Goal: Information Seeking & Learning: Compare options

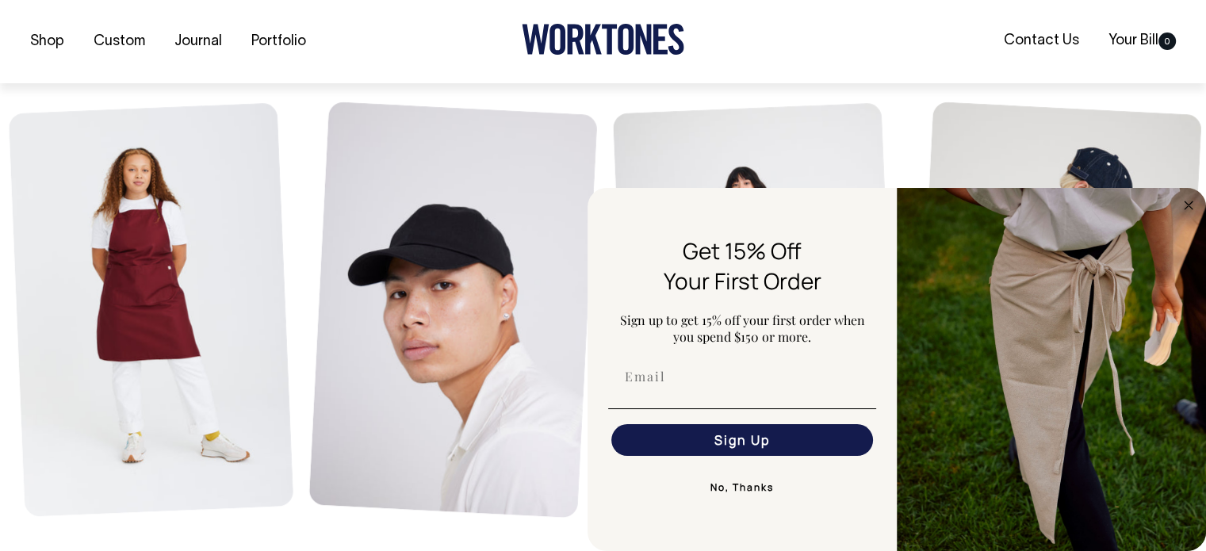
scroll to position [695, 0]
click at [1185, 205] on circle "Close dialog" at bounding box center [1189, 205] width 18 height 18
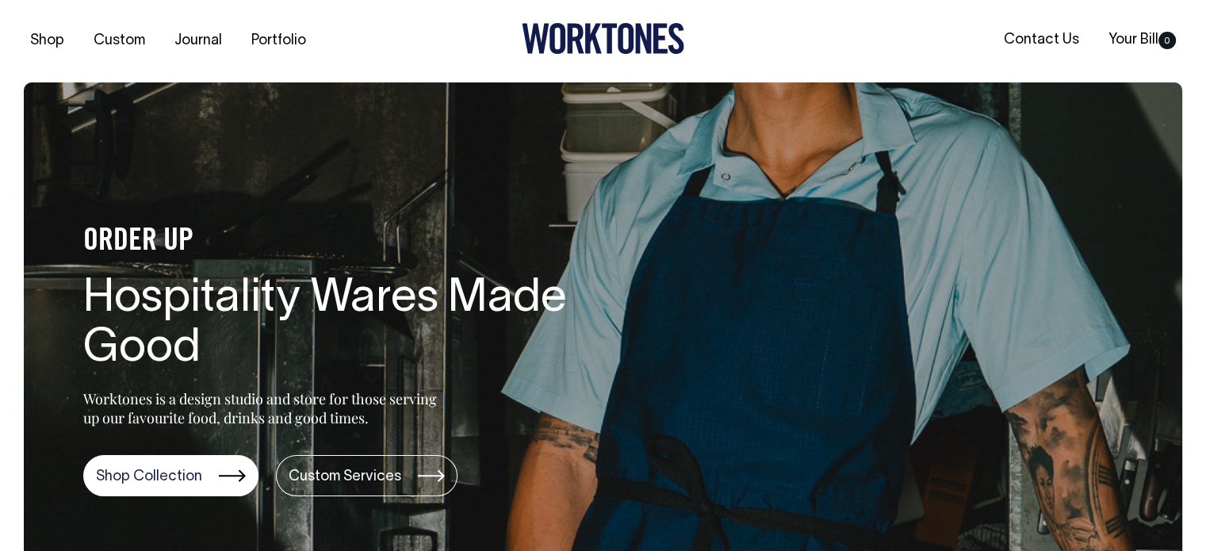
scroll to position [0, 0]
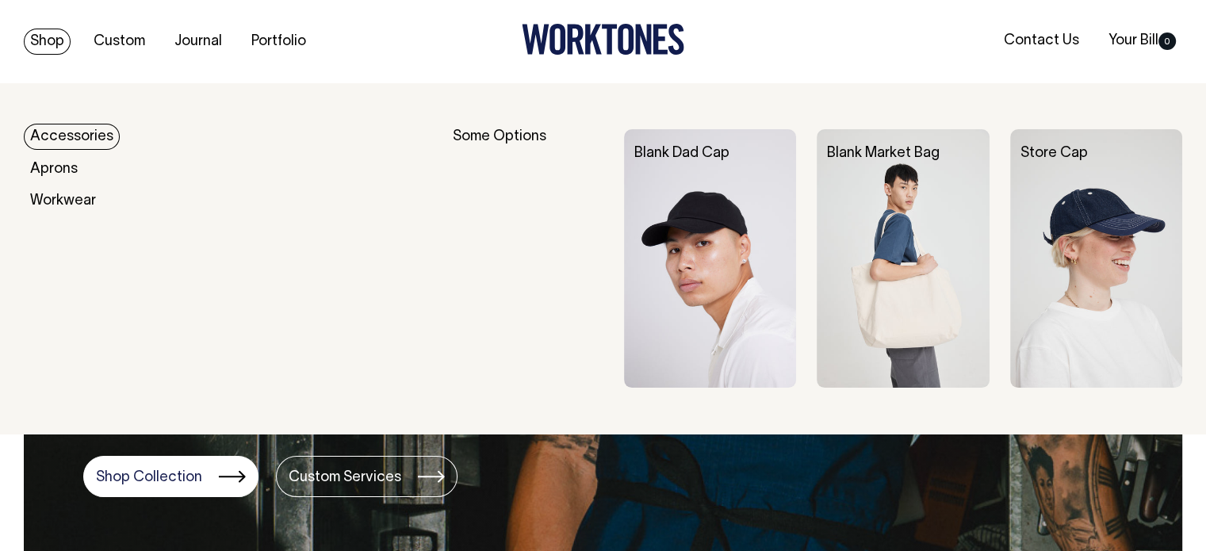
click at [47, 41] on link "Shop" at bounding box center [47, 42] width 47 height 26
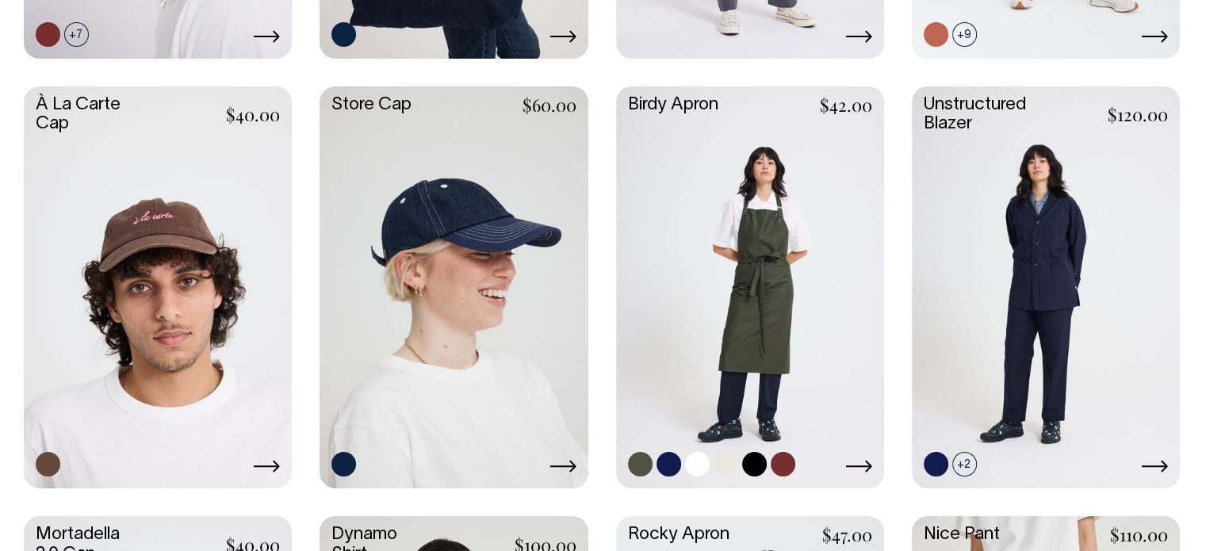
scroll to position [810, 0]
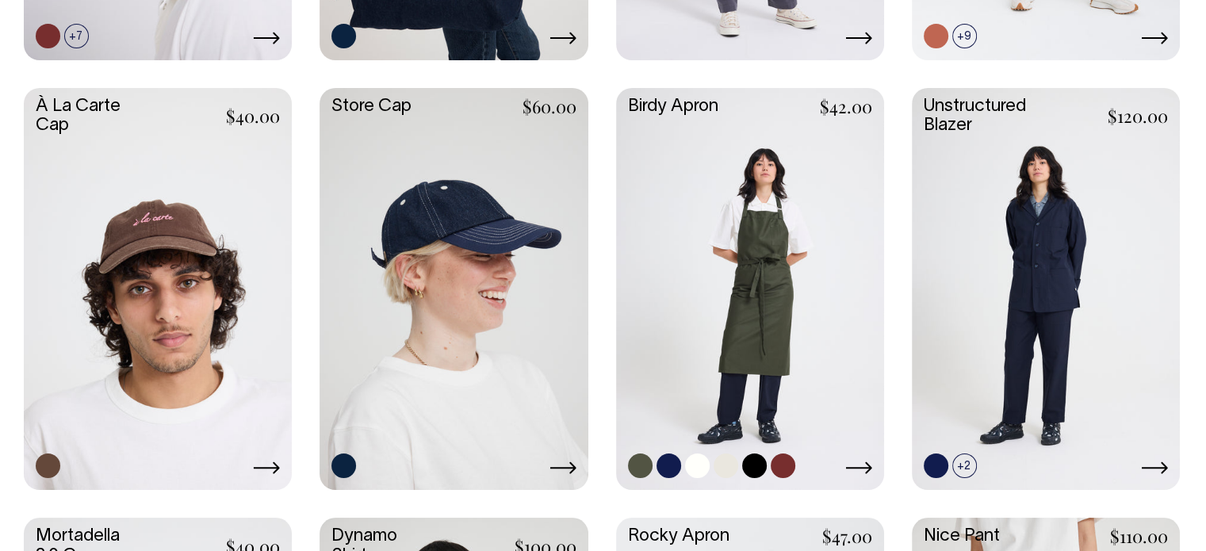
click at [772, 288] on link at bounding box center [750, 287] width 268 height 399
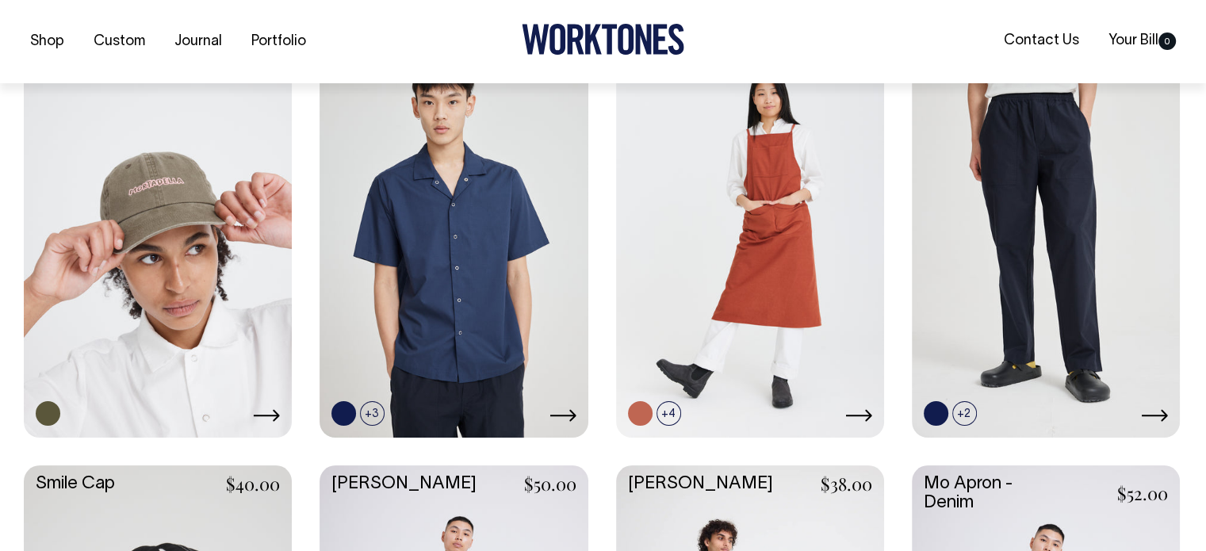
scroll to position [1294, 0]
click at [431, 415] on link at bounding box center [429, 412] width 25 height 25
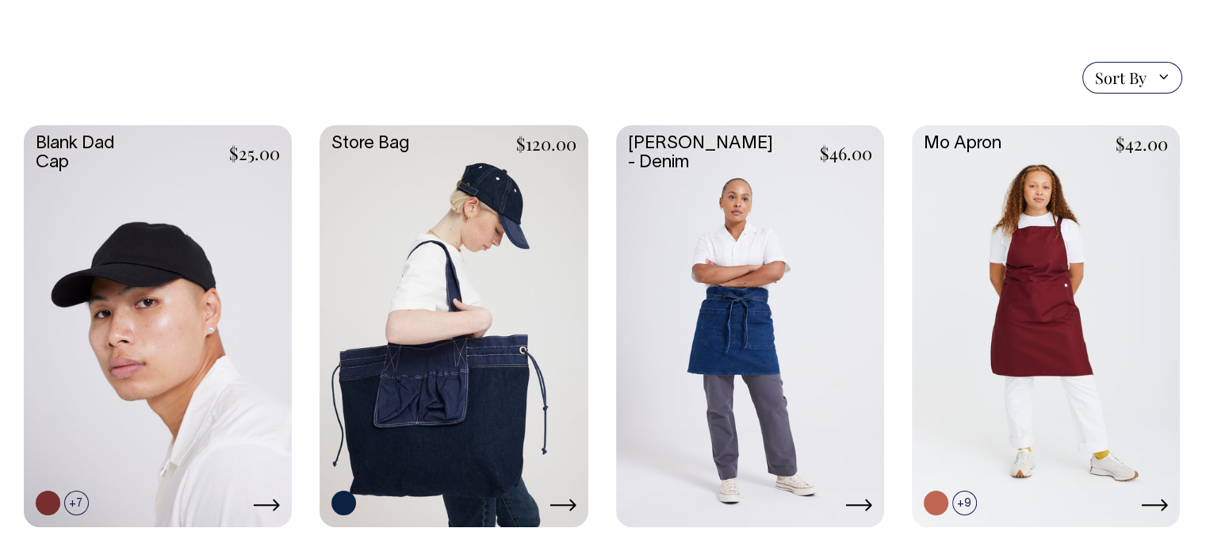
scroll to position [343, 0]
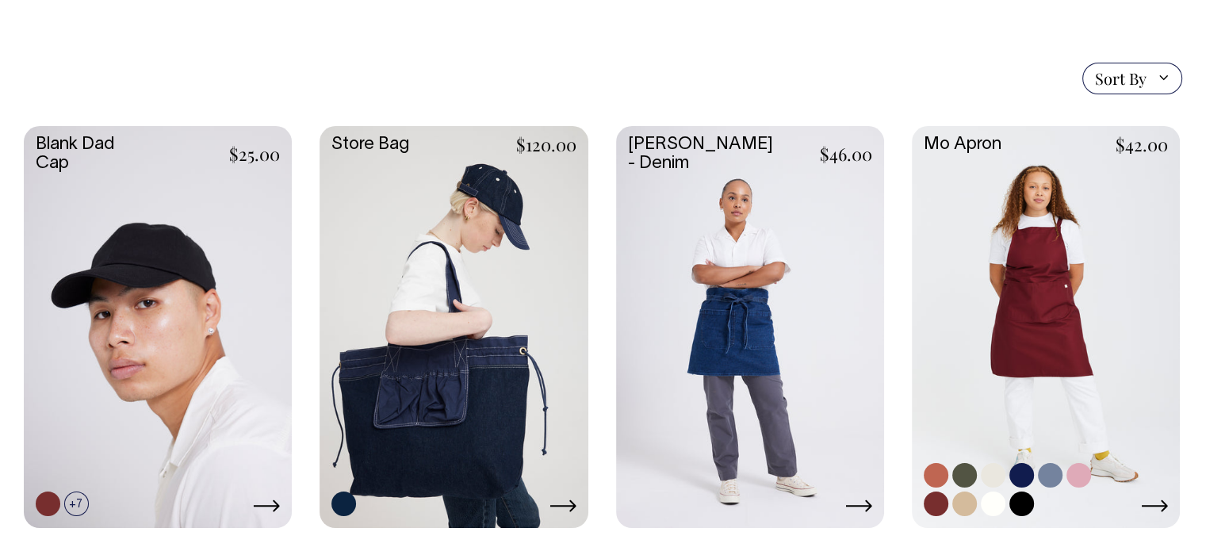
click at [1036, 333] on link at bounding box center [1046, 325] width 268 height 399
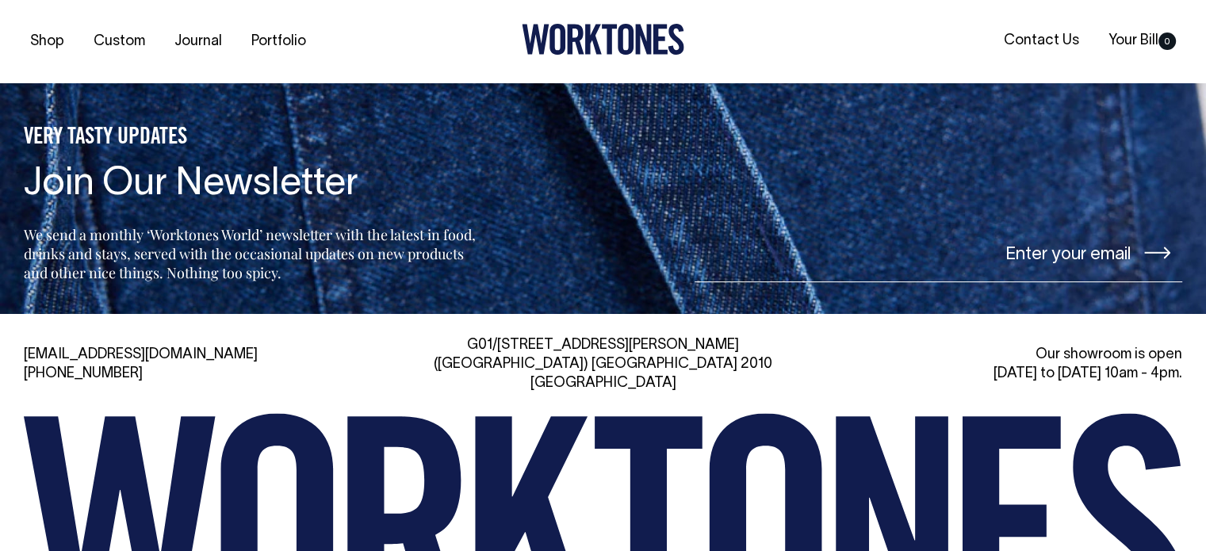
scroll to position [3541, 0]
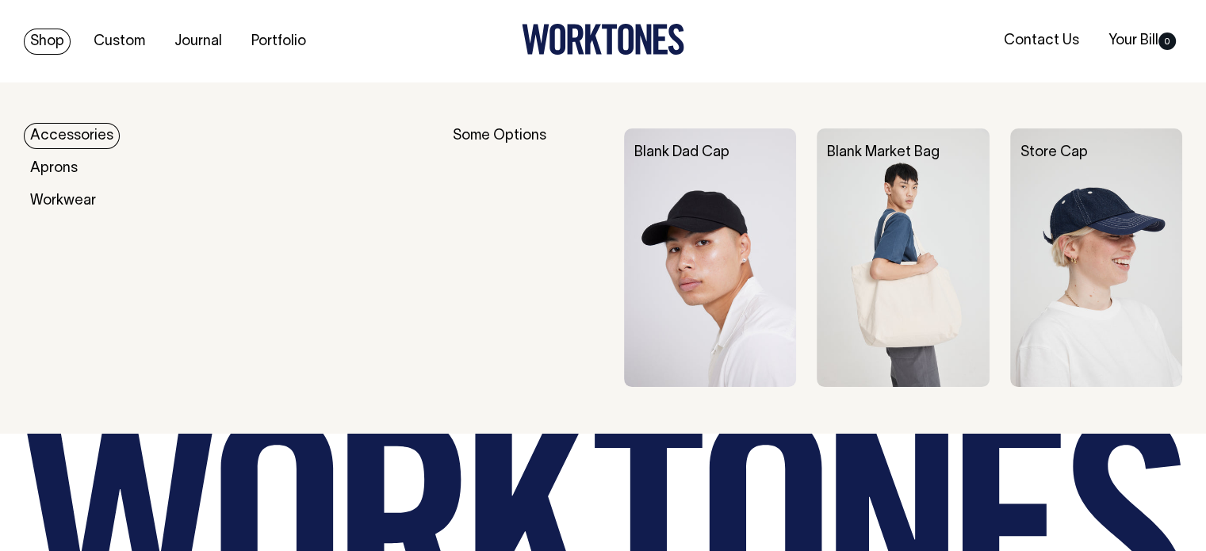
click at [47, 44] on link "Shop" at bounding box center [47, 42] width 47 height 26
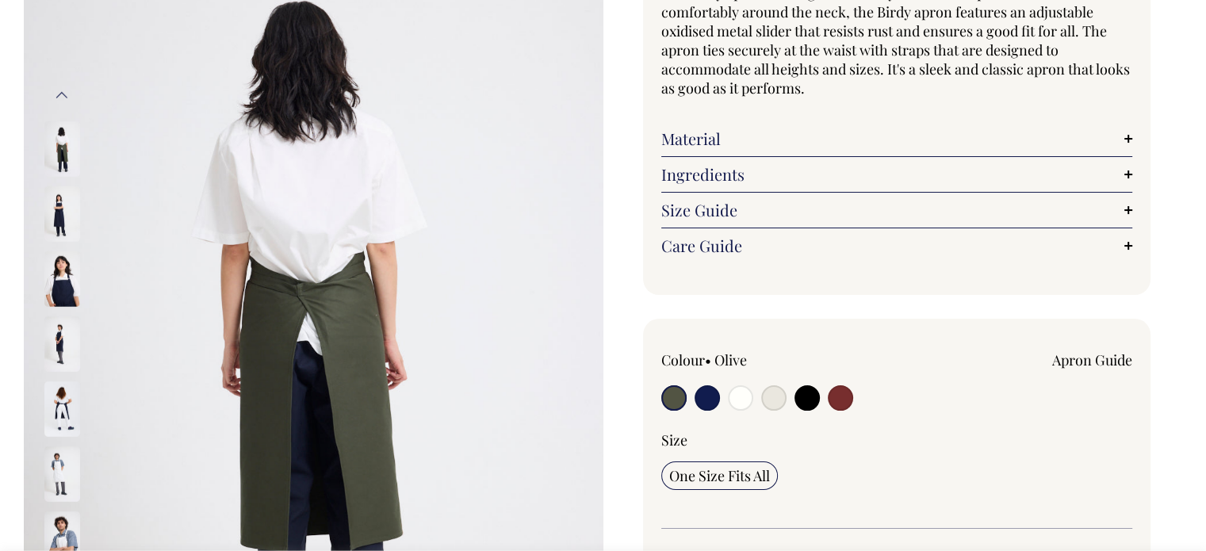
scroll to position [179, 0]
drag, startPoint x: 669, startPoint y: 522, endPoint x: 560, endPoint y: 405, distance: 160.4
click at [560, 405] on img at bounding box center [314, 339] width 580 height 870
click at [837, 396] on input "radio" at bounding box center [840, 397] width 25 height 25
radio input "true"
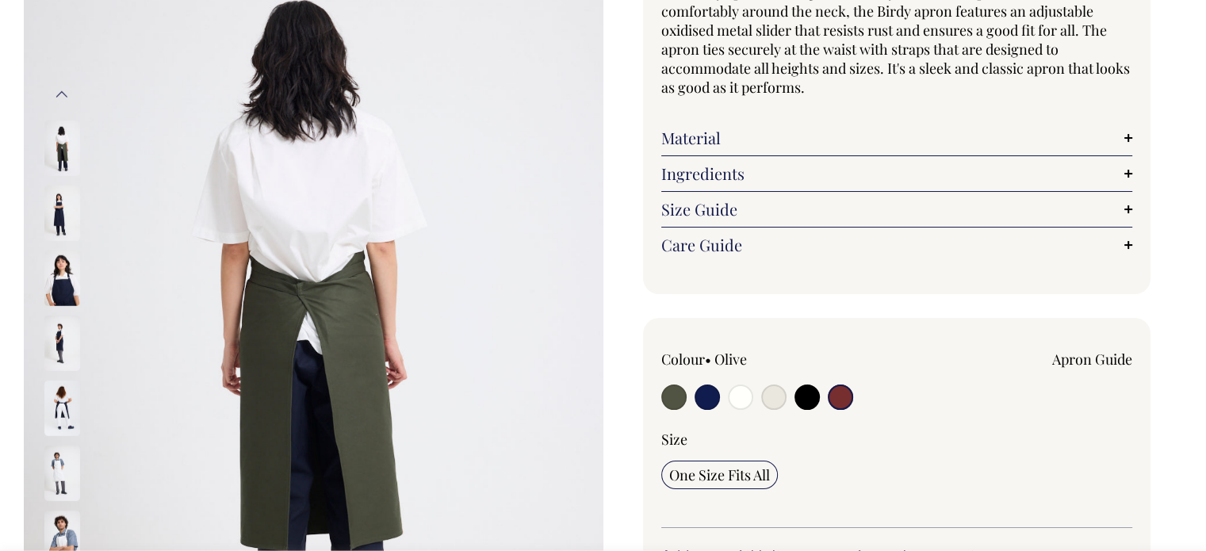
radio input "true"
select select "Burgundy"
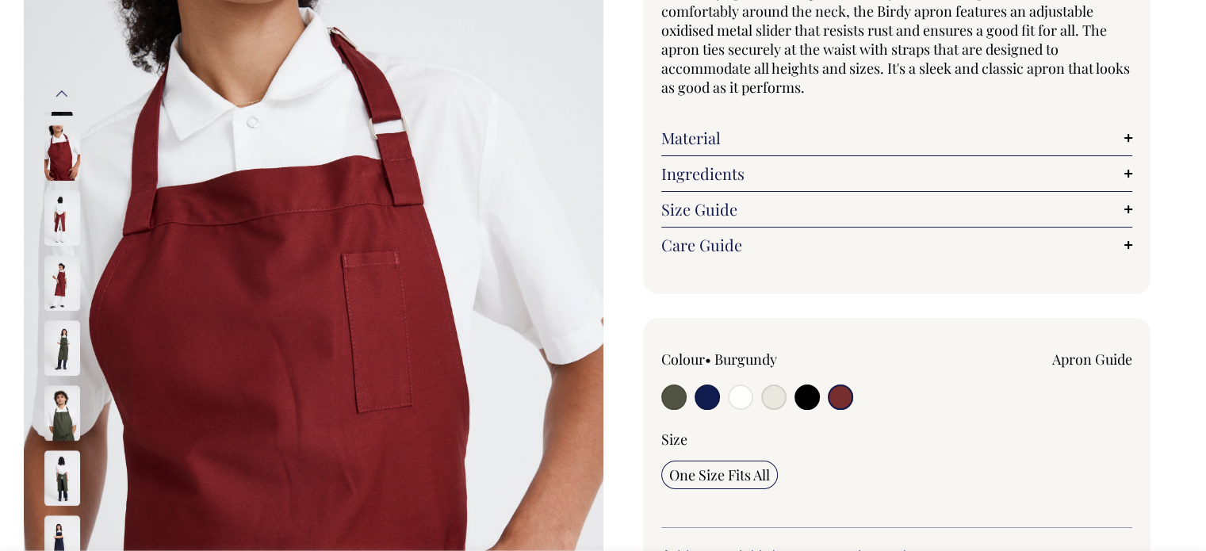
click at [706, 402] on input "radio" at bounding box center [707, 397] width 25 height 25
radio input "true"
select select "Dark Navy"
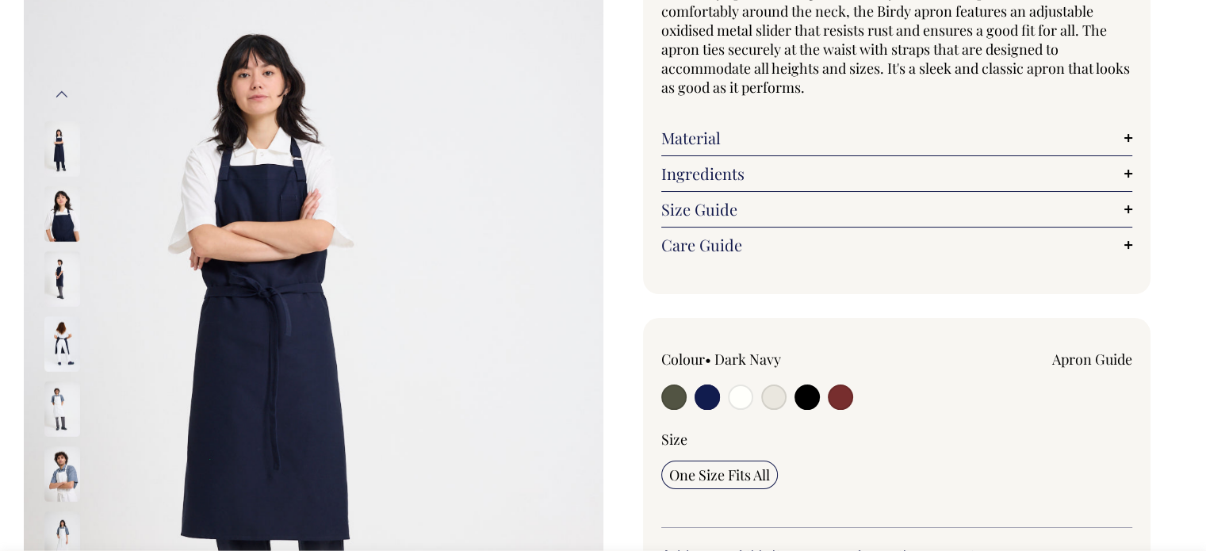
click at [675, 394] on input "radio" at bounding box center [673, 397] width 25 height 25
radio input "true"
select select "Olive"
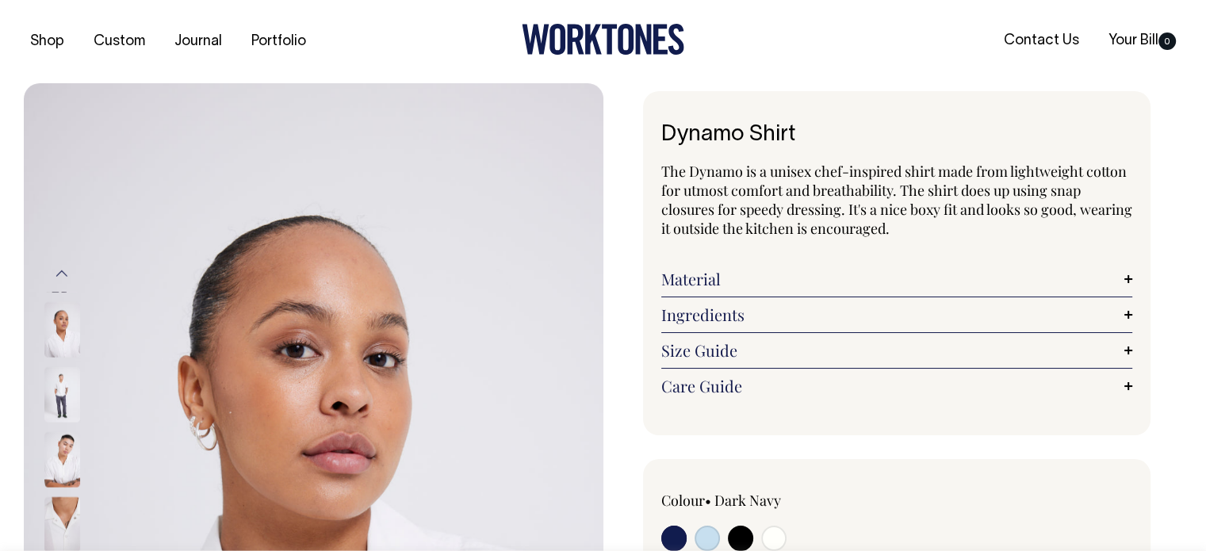
radio input "true"
select select "Off-White"
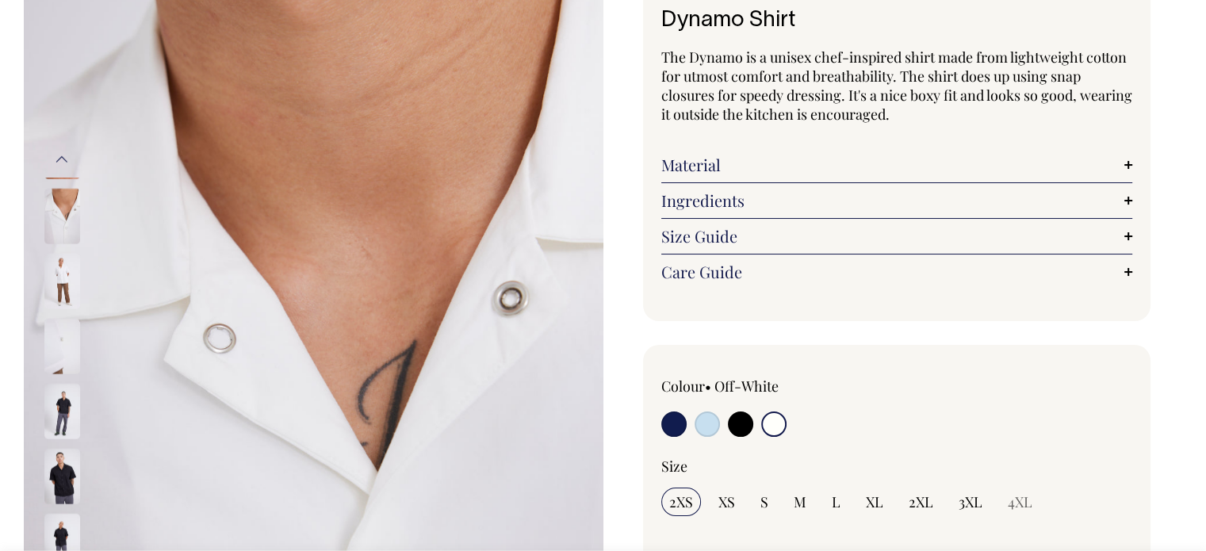
scroll to position [113, 0]
click at [775, 420] on input "radio" at bounding box center [773, 424] width 25 height 25
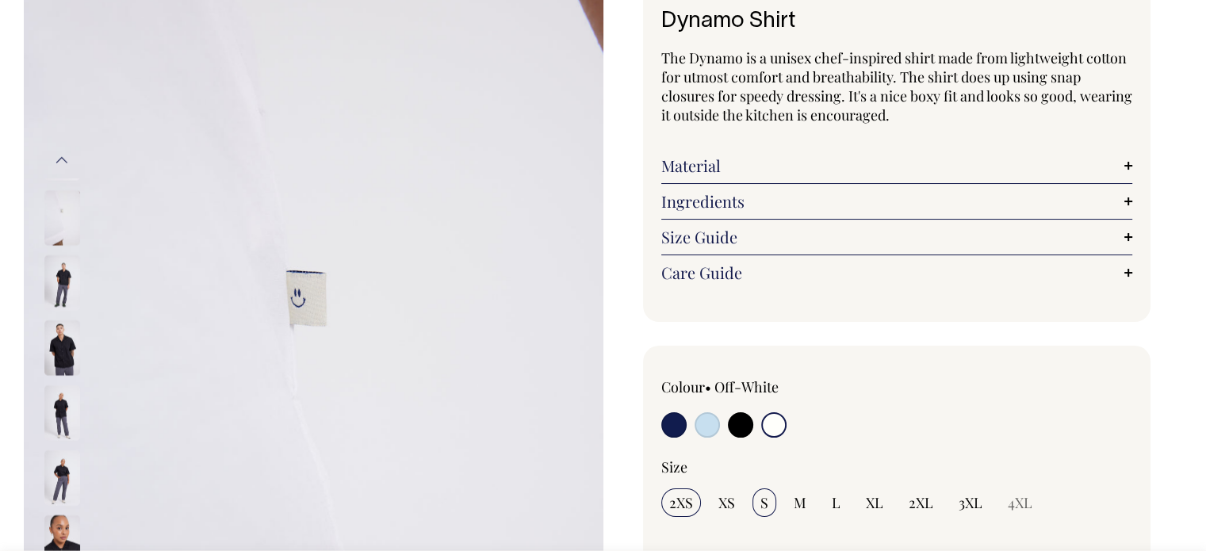
click at [764, 507] on span "S" at bounding box center [764, 502] width 8 height 19
click at [764, 507] on input "S" at bounding box center [764, 502] width 24 height 29
radio input "true"
select select "S"
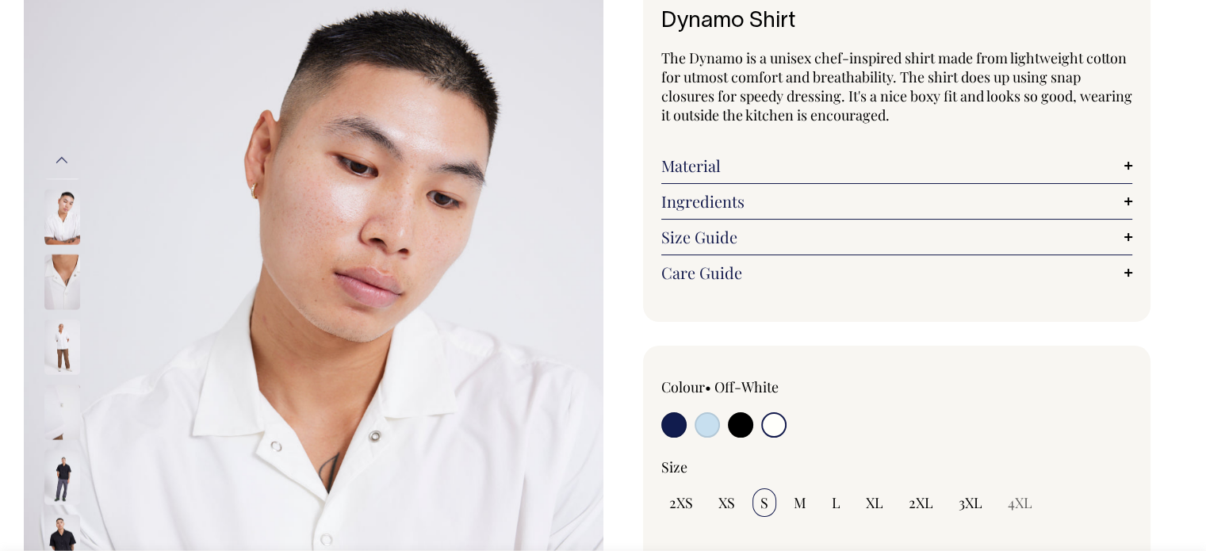
click at [59, 200] on img at bounding box center [62, 217] width 36 height 56
click at [50, 285] on img at bounding box center [62, 282] width 36 height 56
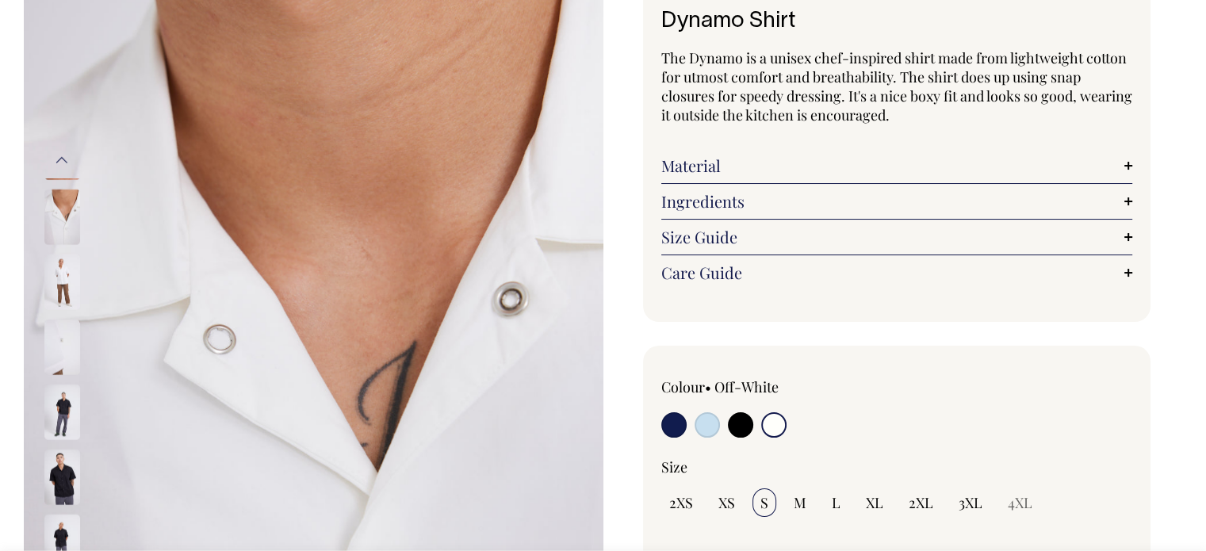
click at [64, 259] on img at bounding box center [62, 282] width 36 height 56
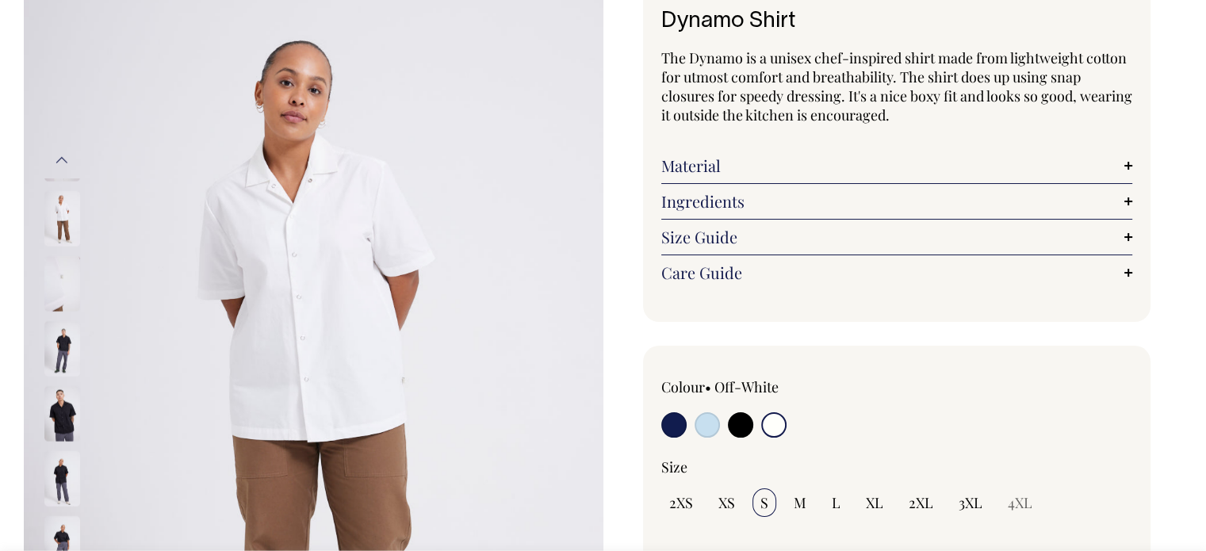
click at [73, 339] on img at bounding box center [62, 348] width 36 height 56
click at [59, 348] on img at bounding box center [62, 348] width 36 height 56
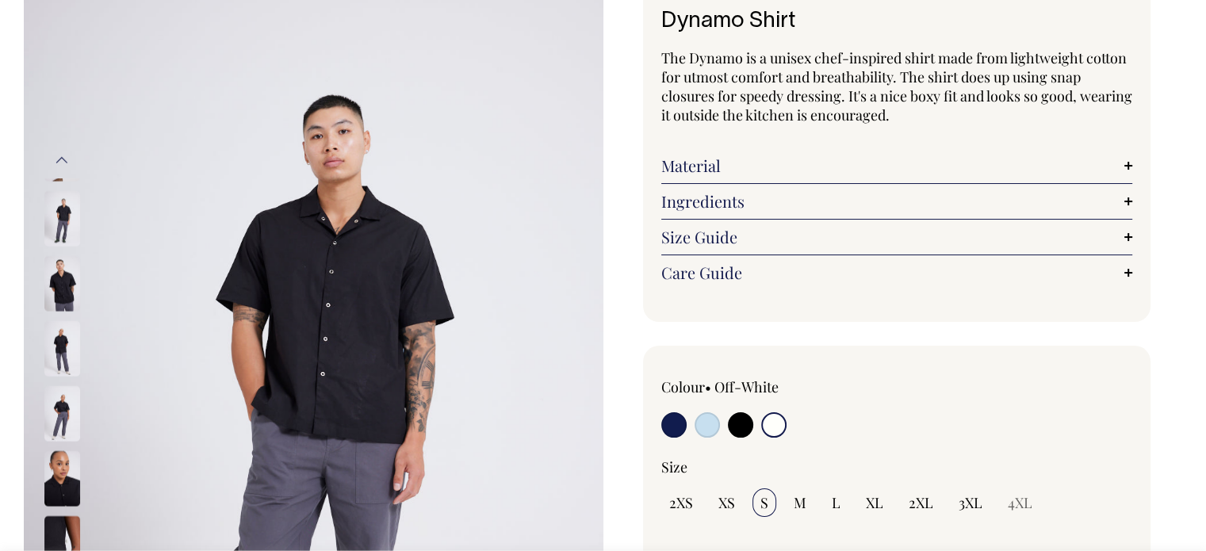
click at [60, 407] on img at bounding box center [62, 413] width 36 height 56
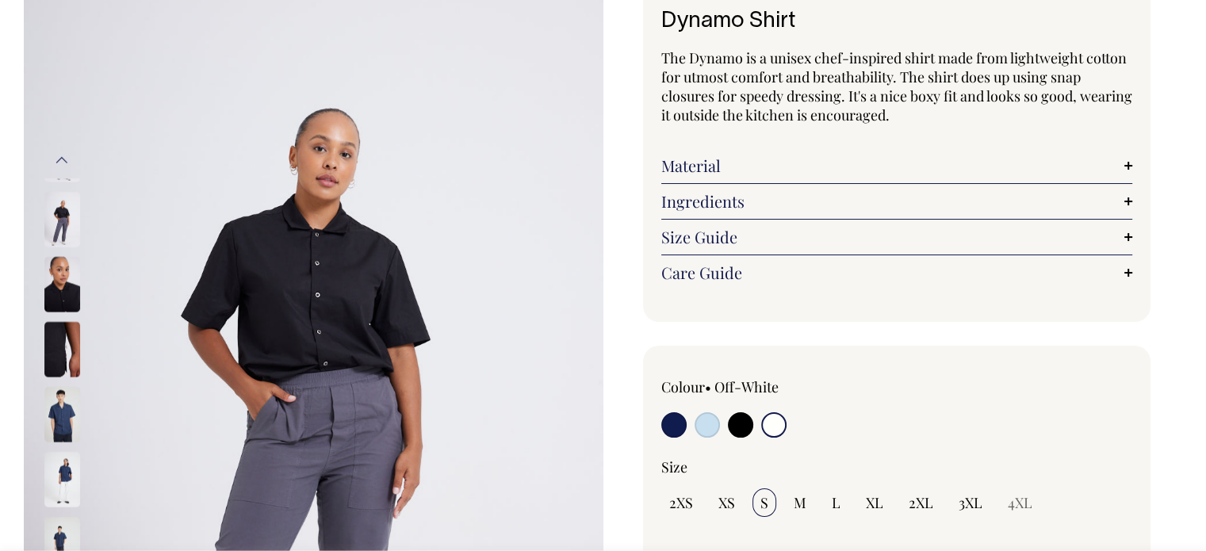
click at [71, 474] on img at bounding box center [62, 479] width 36 height 56
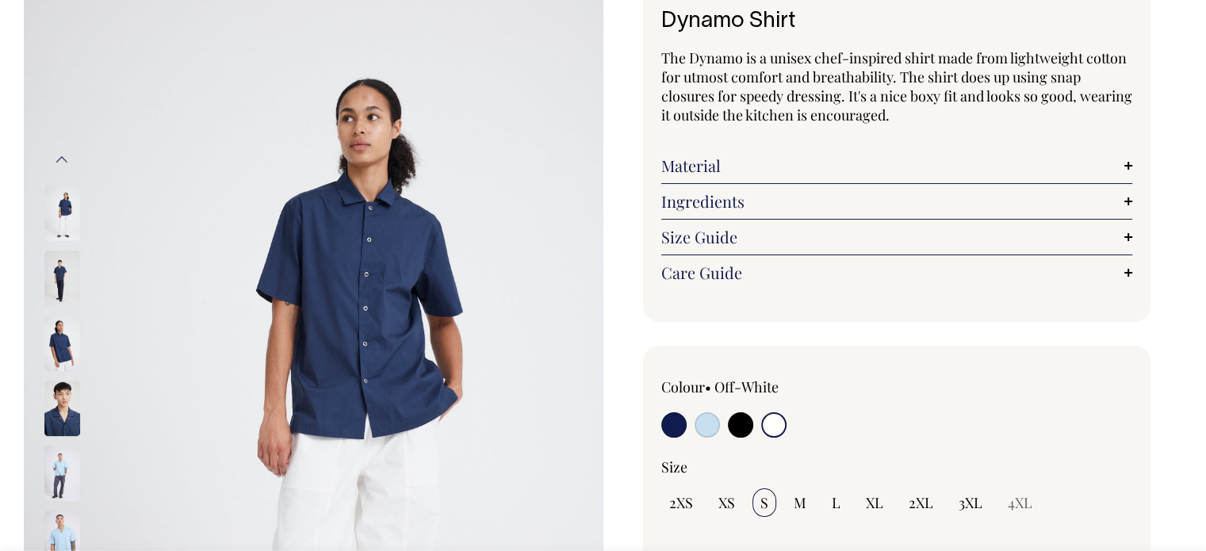
click at [63, 537] on img at bounding box center [62, 539] width 36 height 56
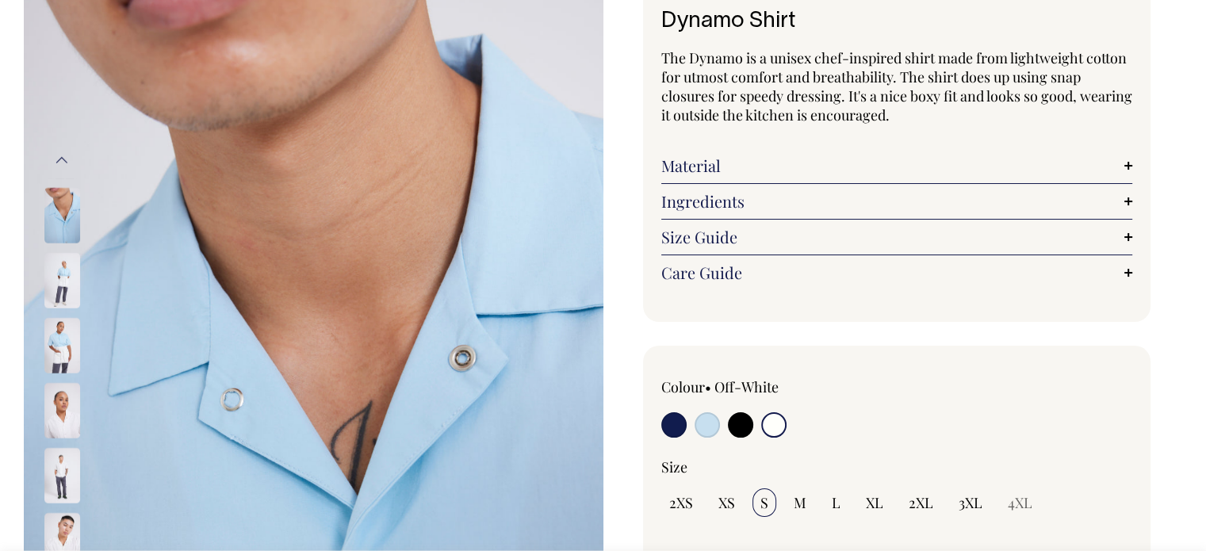
click at [55, 456] on img at bounding box center [62, 475] width 36 height 56
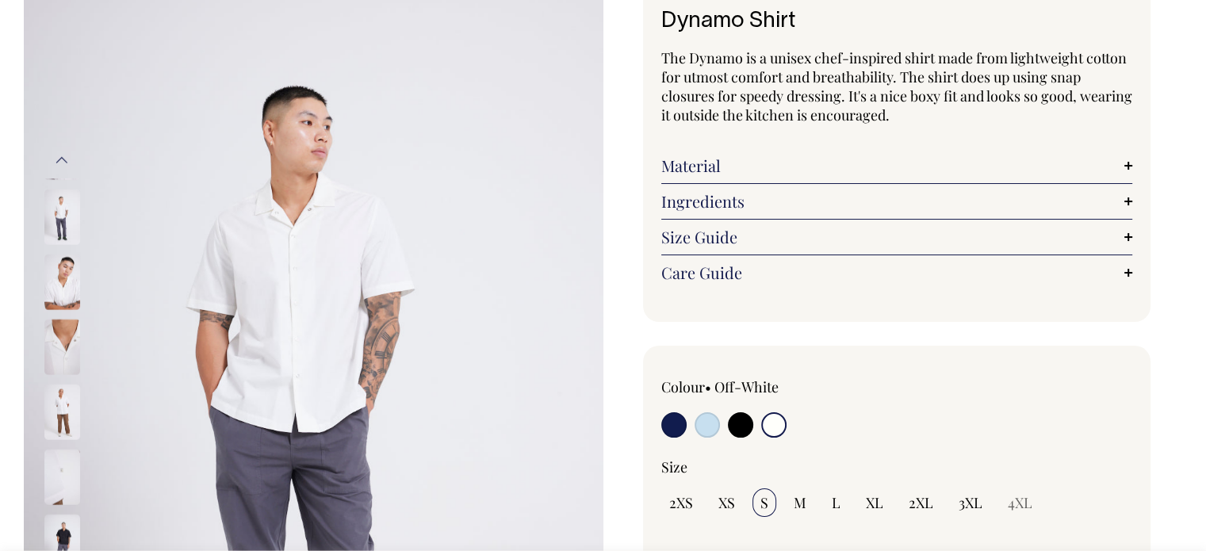
click at [61, 525] on img at bounding box center [62, 542] width 36 height 56
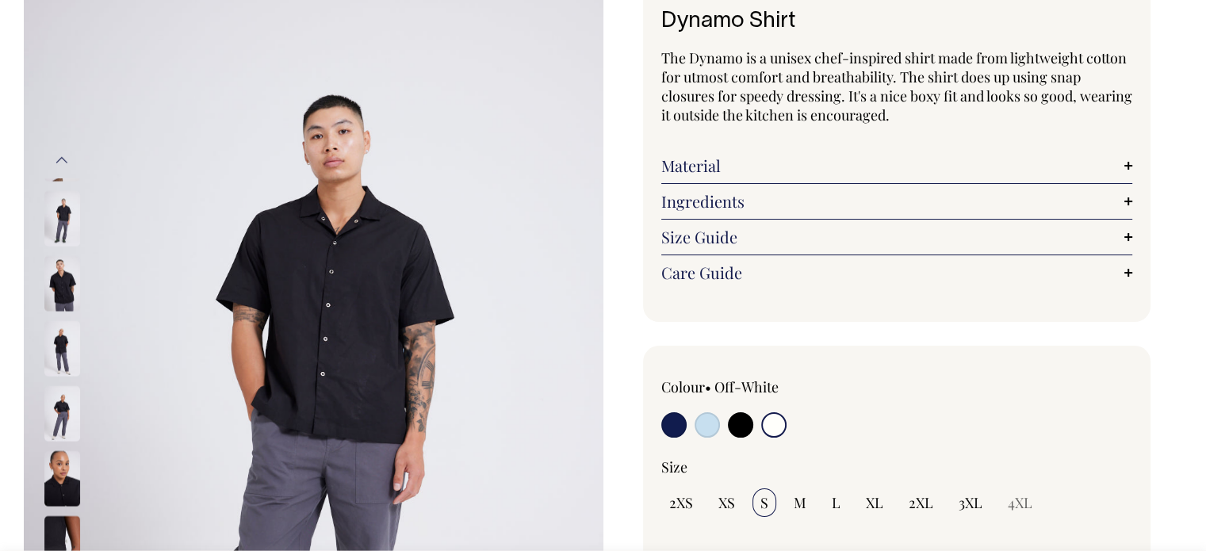
click at [61, 525] on img at bounding box center [62, 543] width 36 height 56
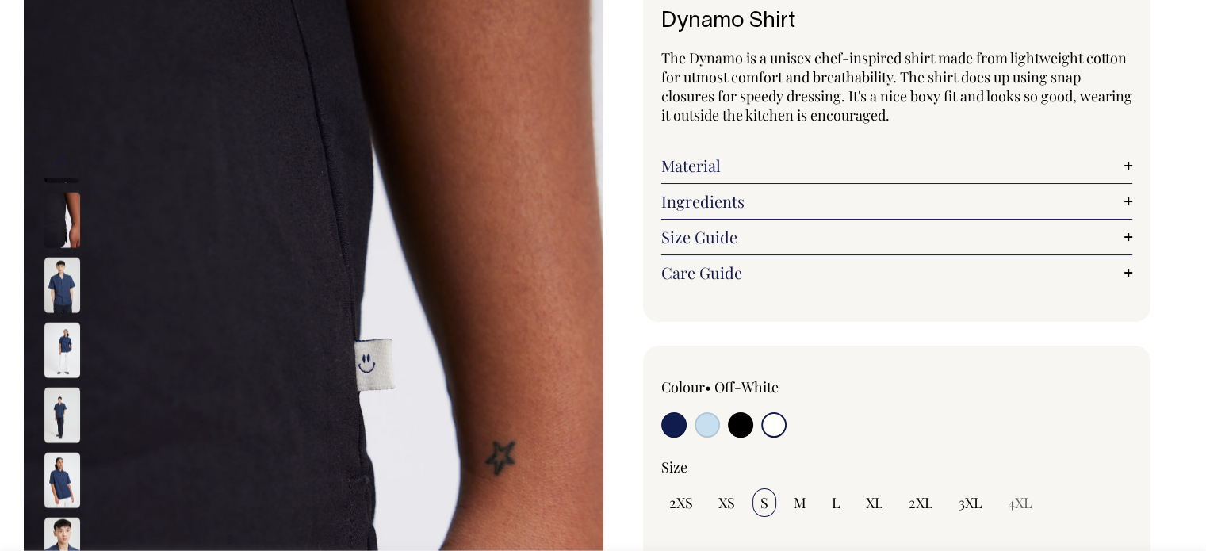
click at [61, 525] on img at bounding box center [62, 545] width 36 height 56
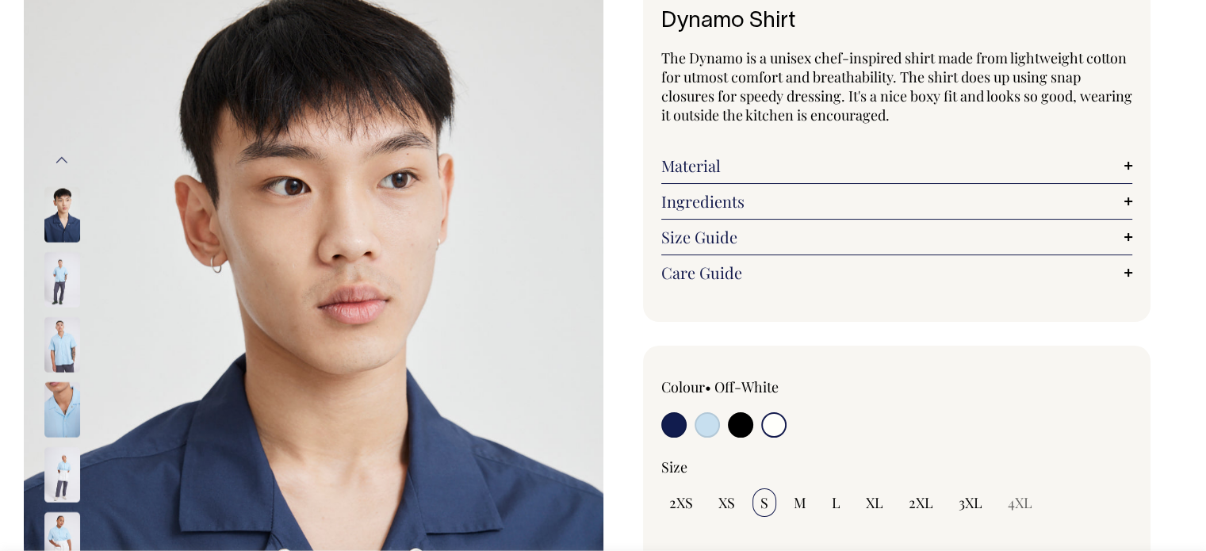
click at [62, 478] on img at bounding box center [62, 474] width 36 height 56
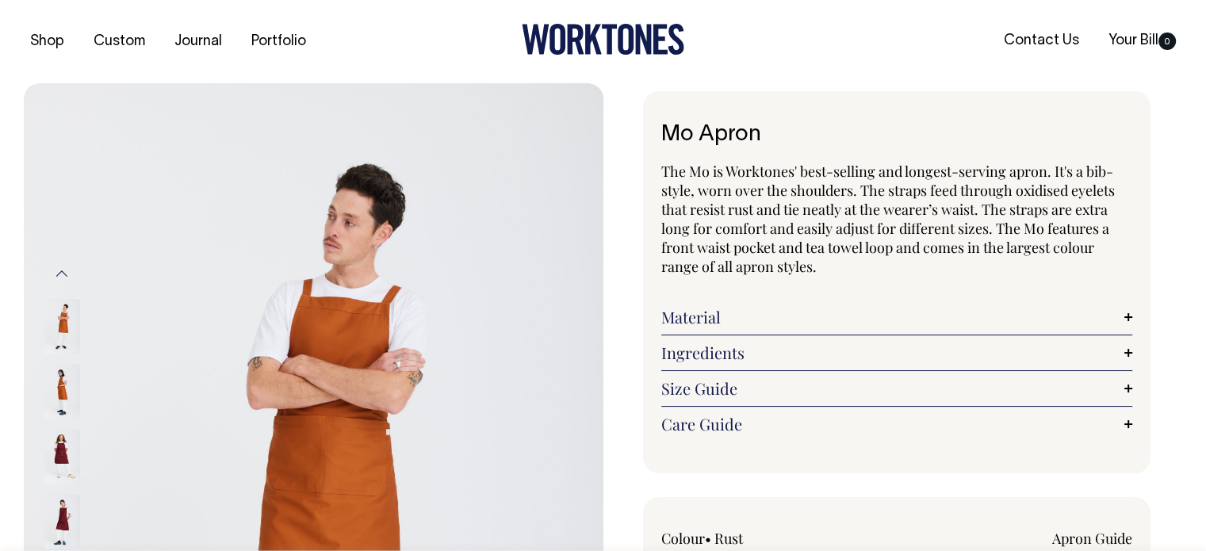
click at [680, 331] on div "Material Made from 100% mercerised cotton twill. Mercerisation is a process tha…" at bounding box center [897, 318] width 472 height 36
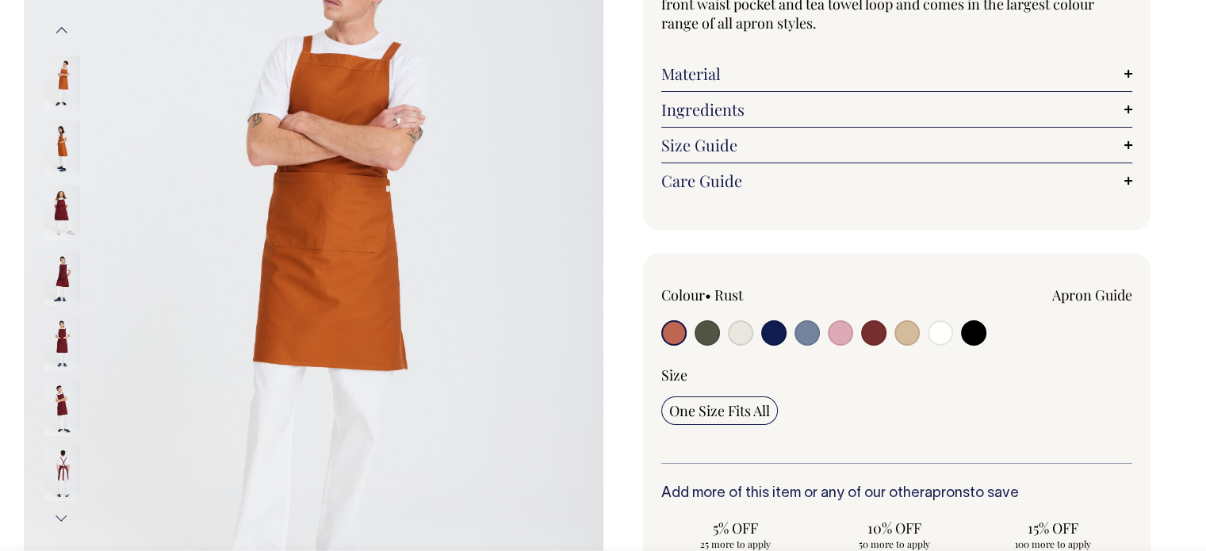
scroll to position [244, 0]
click at [709, 335] on input "radio" at bounding box center [707, 332] width 25 height 25
radio input "true"
select select "Olive"
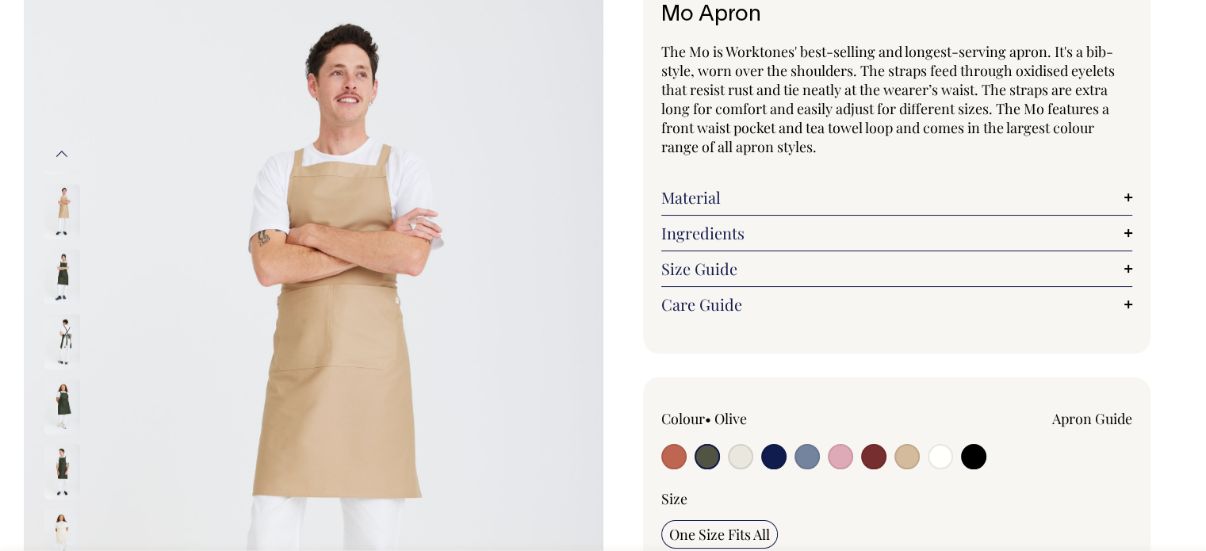
scroll to position [121, 0]
click at [871, 458] on input "radio" at bounding box center [873, 455] width 25 height 25
radio input "true"
select select "Burgundy"
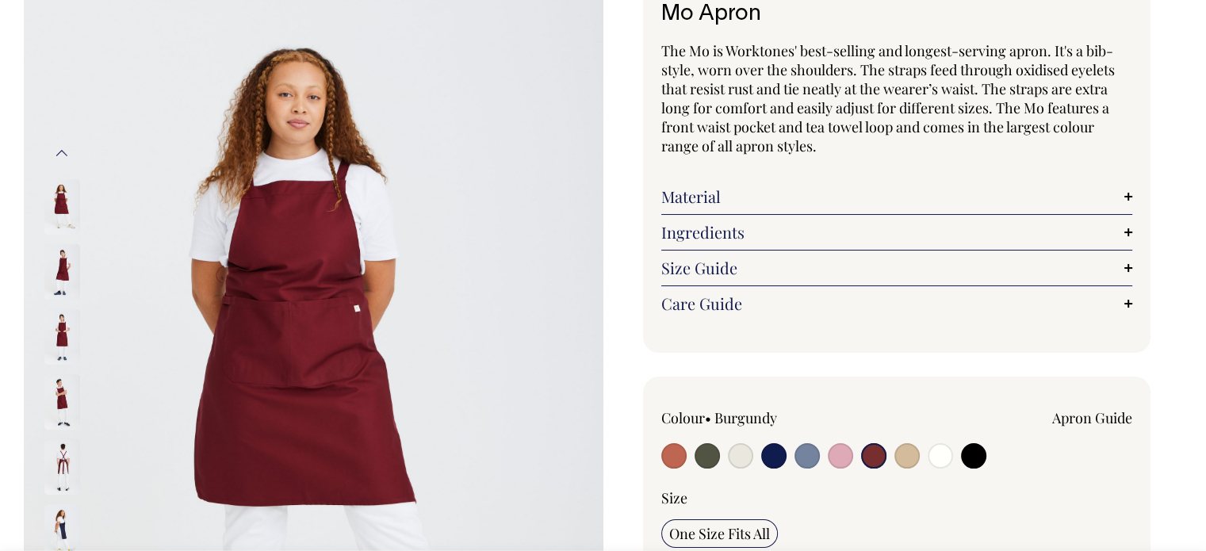
click at [983, 455] on input "radio" at bounding box center [973, 455] width 25 height 25
radio input "true"
select select "Black"
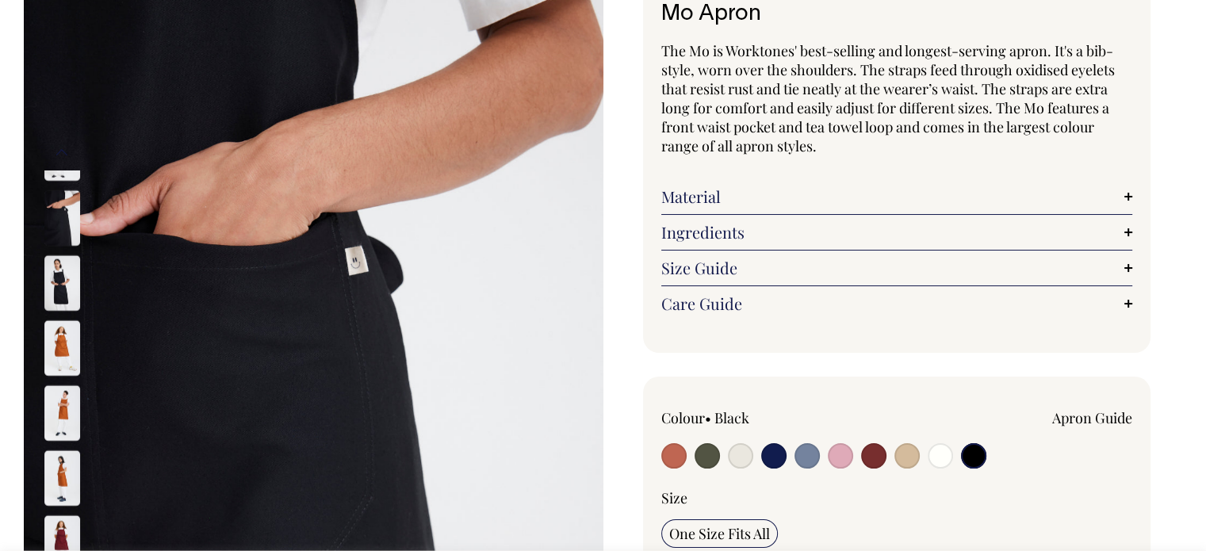
click at [875, 456] on input "radio" at bounding box center [873, 455] width 25 height 25
radio input "true"
select select "Burgundy"
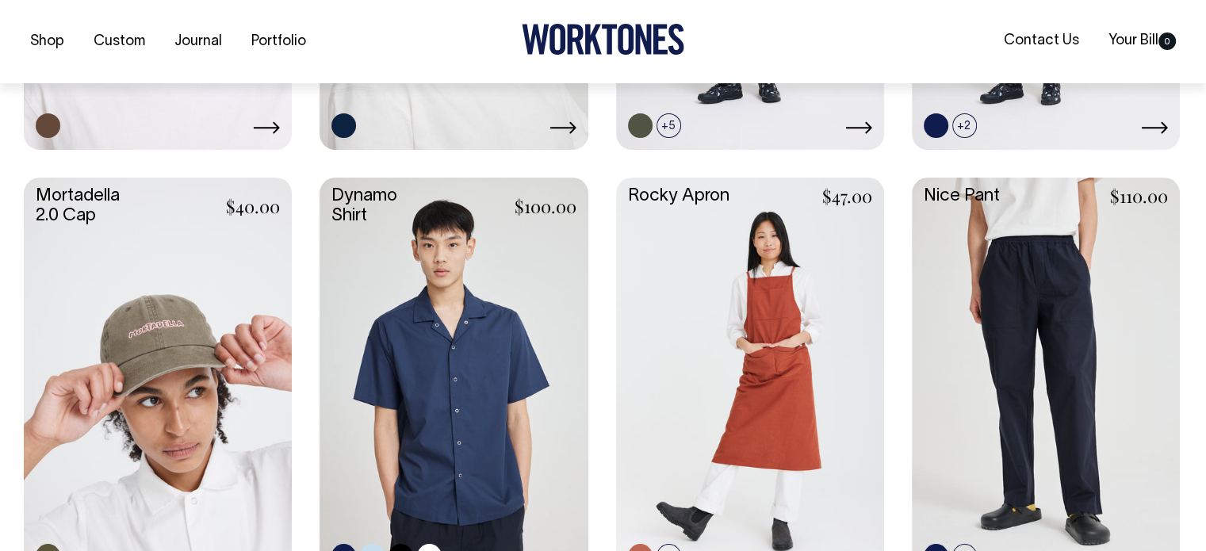
scroll to position [1151, 0]
click at [491, 325] on link at bounding box center [454, 376] width 268 height 399
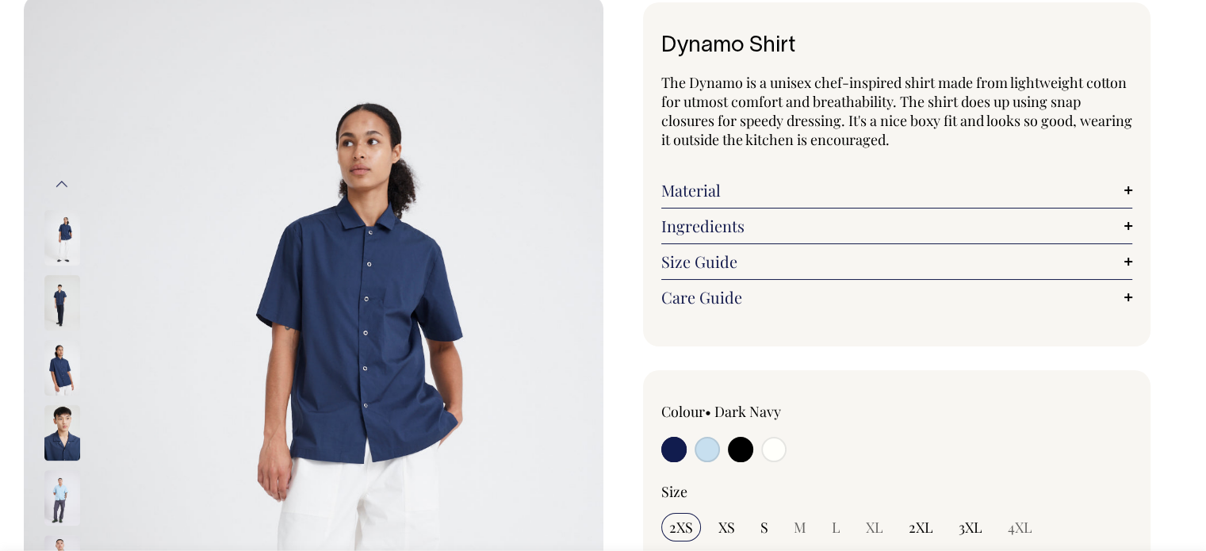
scroll to position [89, 0]
click at [771, 453] on input "radio" at bounding box center [773, 449] width 25 height 25
radio input "true"
select select "Off-White"
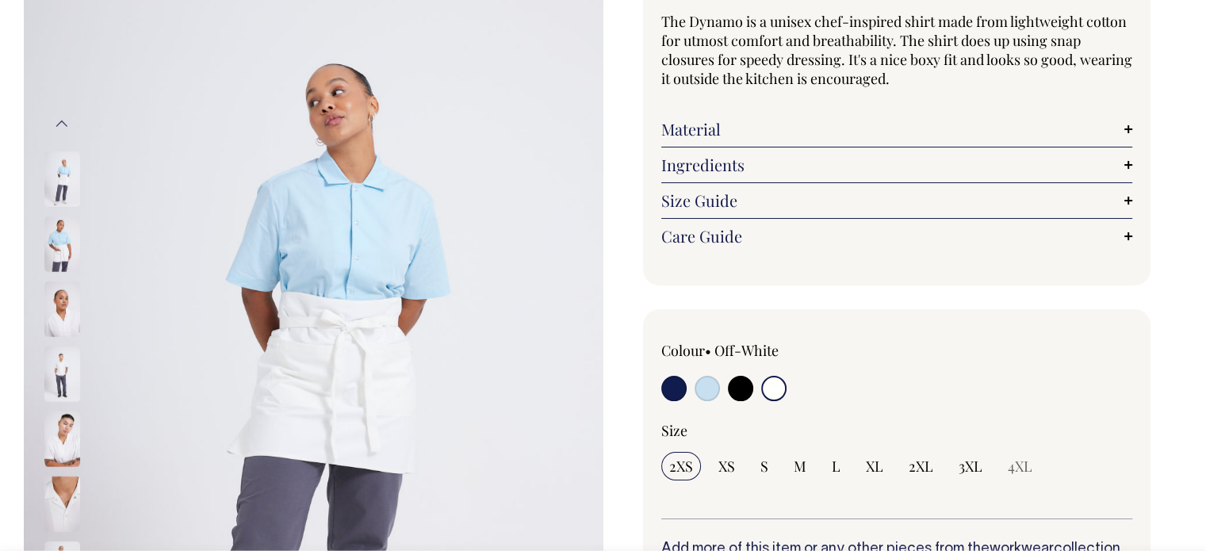
scroll to position [149, 0]
click at [60, 314] on img at bounding box center [62, 309] width 36 height 56
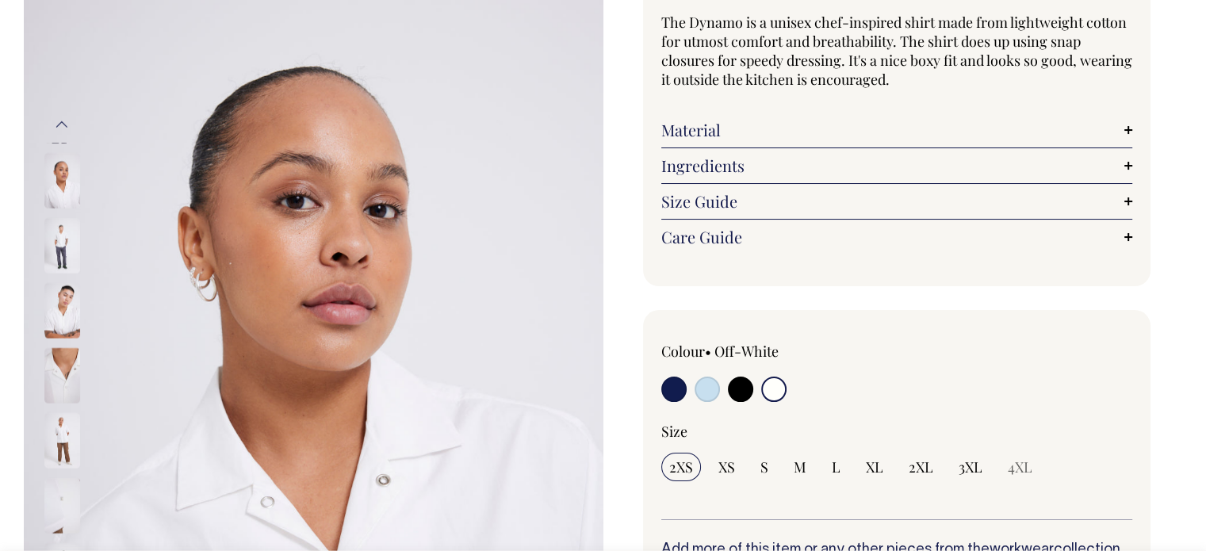
click at [68, 354] on img at bounding box center [62, 375] width 36 height 56
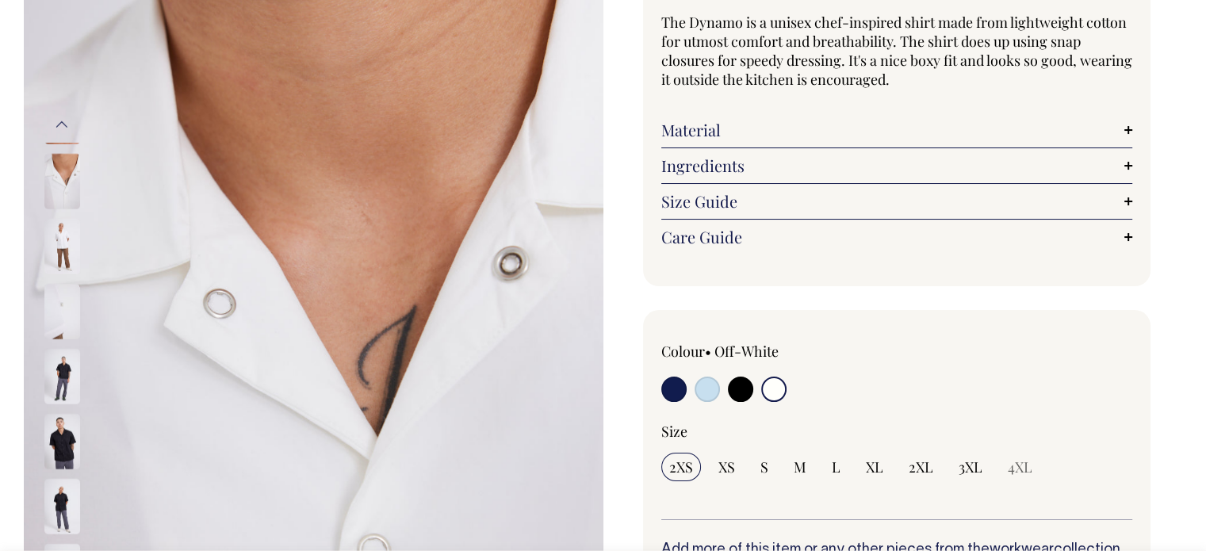
click at [735, 389] on input "radio" at bounding box center [740, 389] width 25 height 25
radio input "true"
select select "Black"
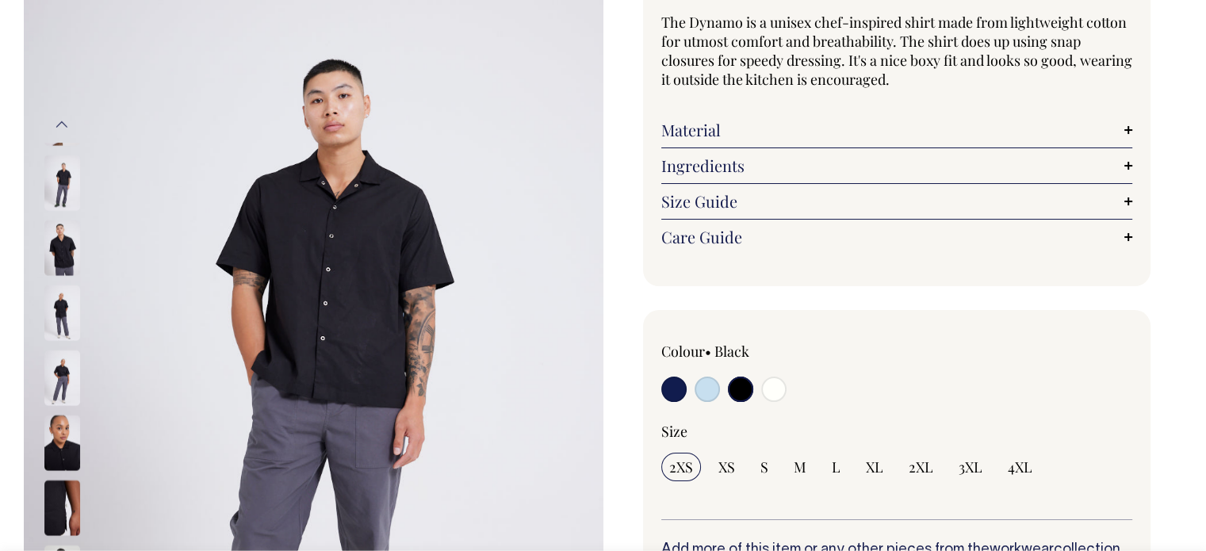
click at [62, 431] on img at bounding box center [62, 443] width 36 height 56
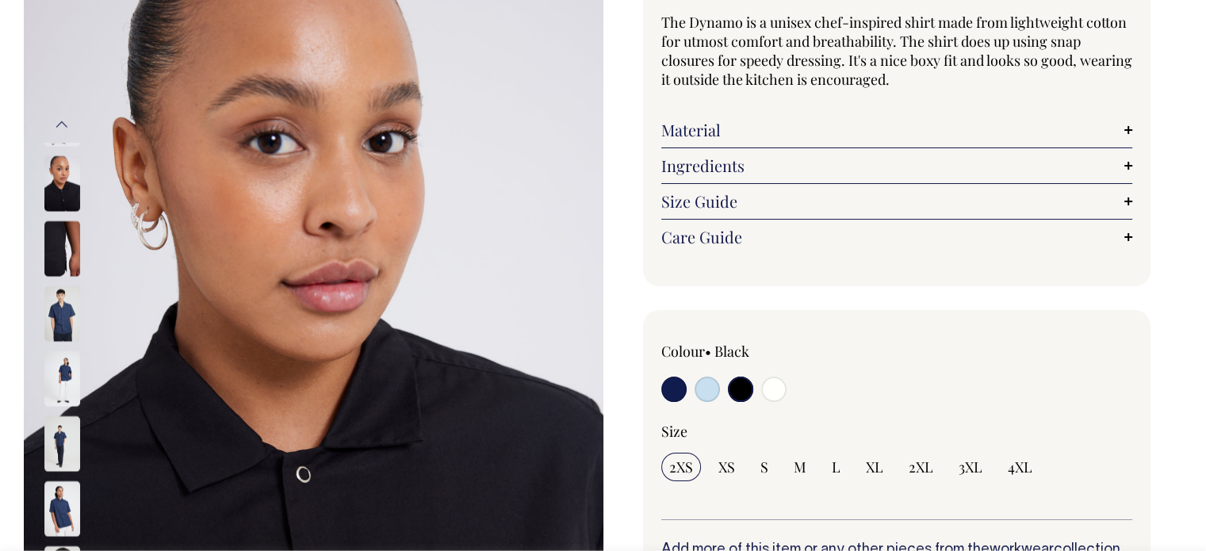
click at [67, 174] on img at bounding box center [62, 183] width 36 height 56
click at [67, 221] on img at bounding box center [62, 248] width 36 height 56
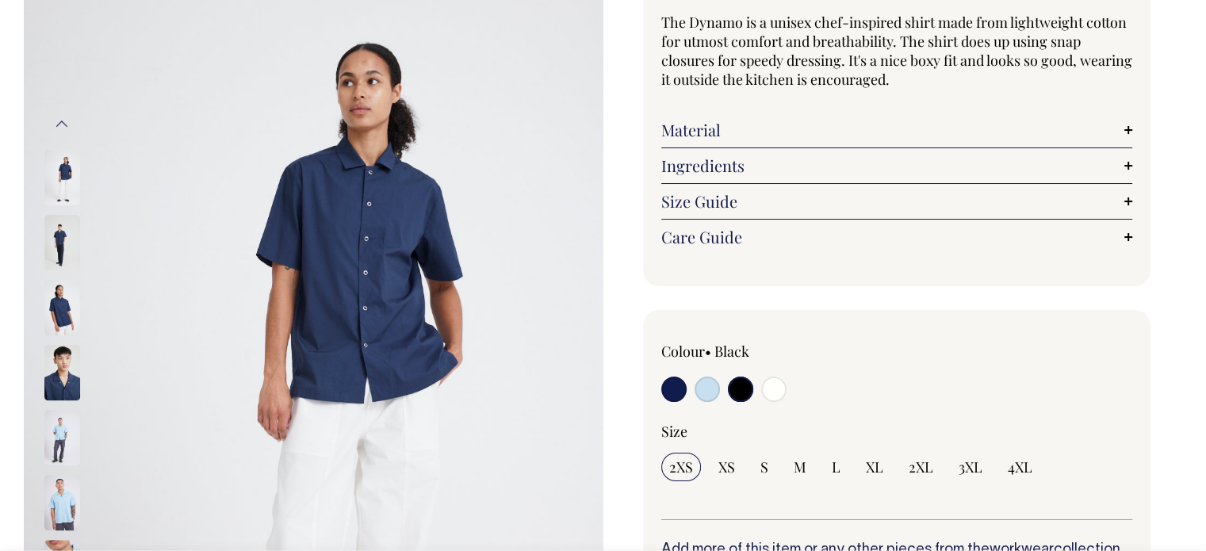
click at [735, 391] on input "radio" at bounding box center [740, 389] width 25 height 25
click at [739, 381] on input "radio" at bounding box center [740, 389] width 25 height 25
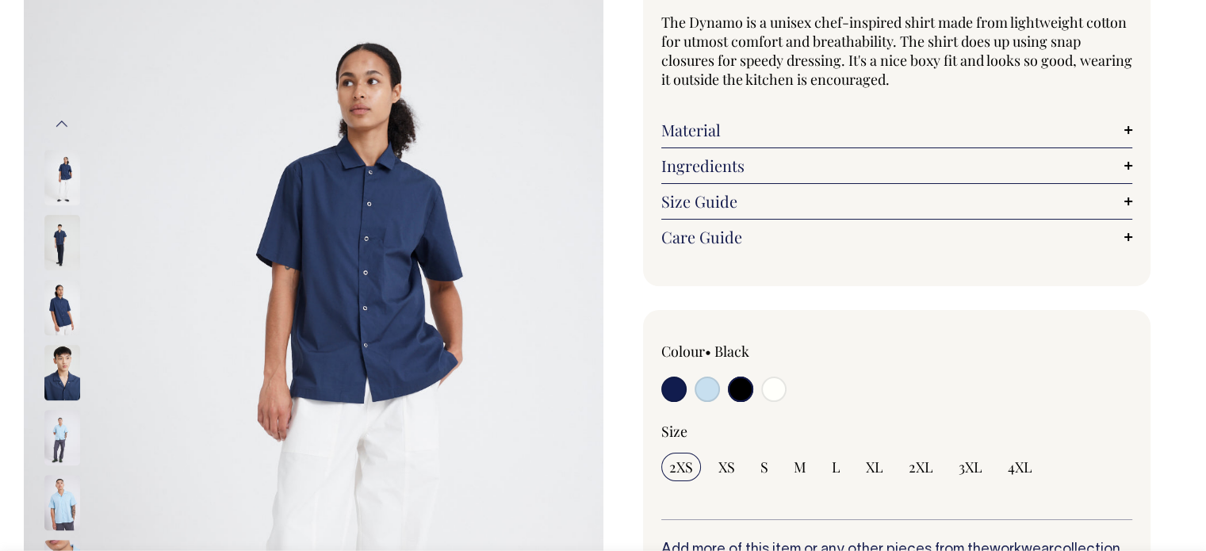
click at [739, 381] on input "radio" at bounding box center [740, 389] width 25 height 25
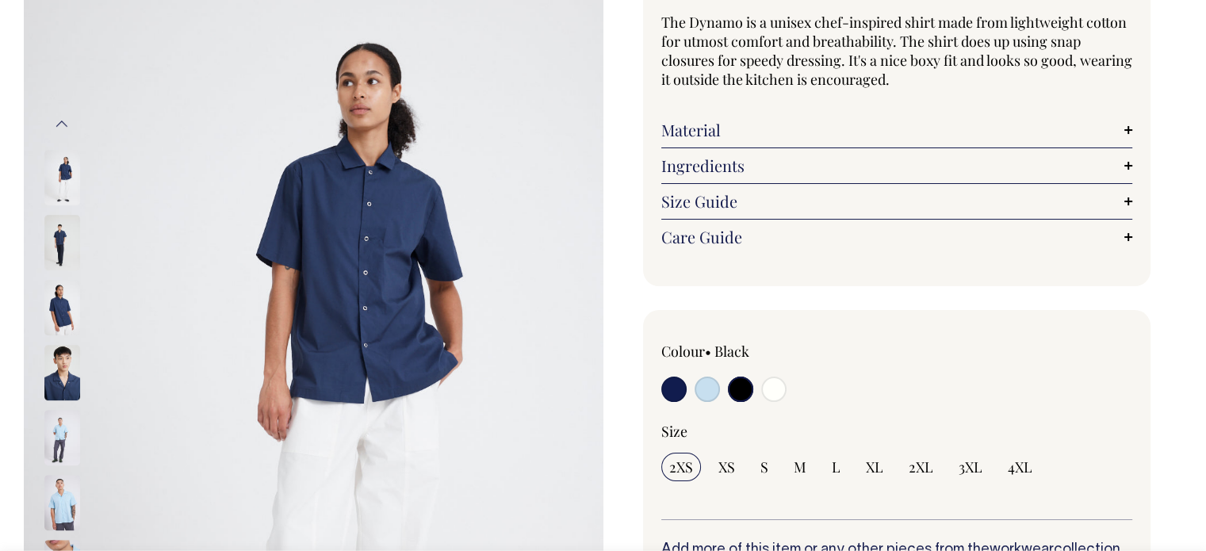
click at [739, 381] on input "radio" at bounding box center [740, 389] width 25 height 25
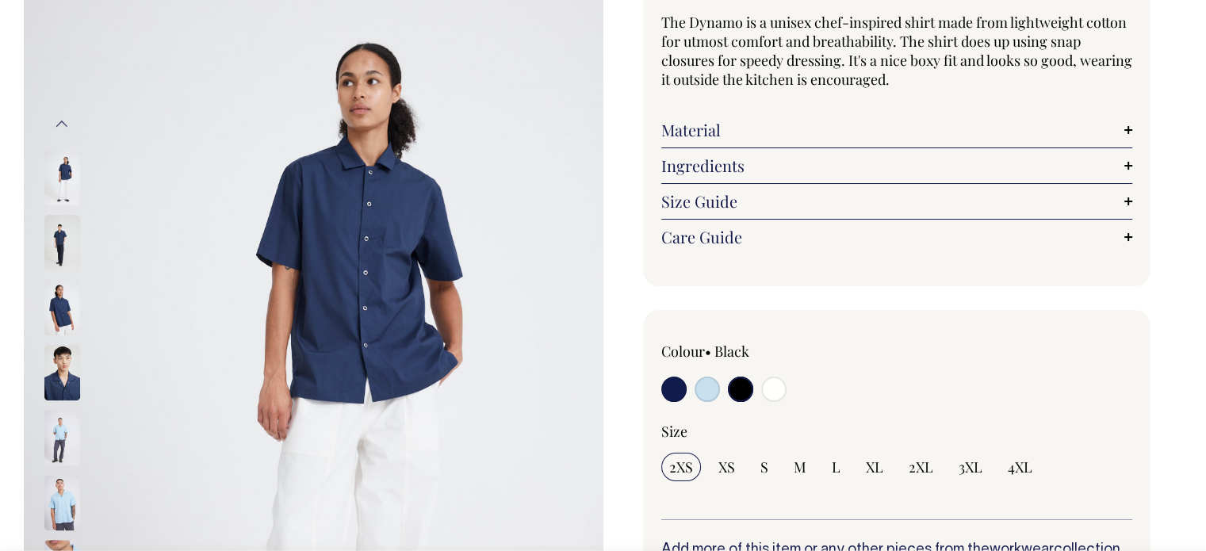
click at [739, 381] on input "radio" at bounding box center [740, 389] width 25 height 25
click at [764, 467] on span "S" at bounding box center [764, 466] width 8 height 19
click at [764, 467] on input "S" at bounding box center [764, 467] width 24 height 29
radio input "true"
select select "S"
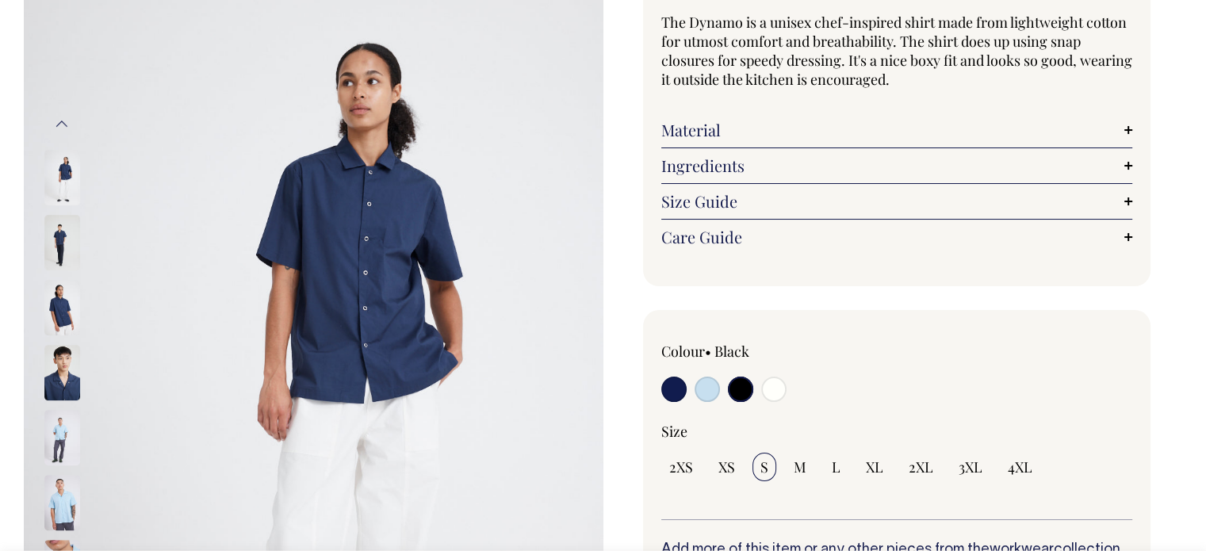
click at [737, 387] on input "radio" at bounding box center [740, 389] width 25 height 25
drag, startPoint x: 737, startPoint y: 387, endPoint x: 672, endPoint y: 382, distance: 65.2
click at [672, 382] on div at bounding box center [755, 391] width 189 height 29
click at [672, 382] on input "radio" at bounding box center [673, 389] width 25 height 25
radio input "true"
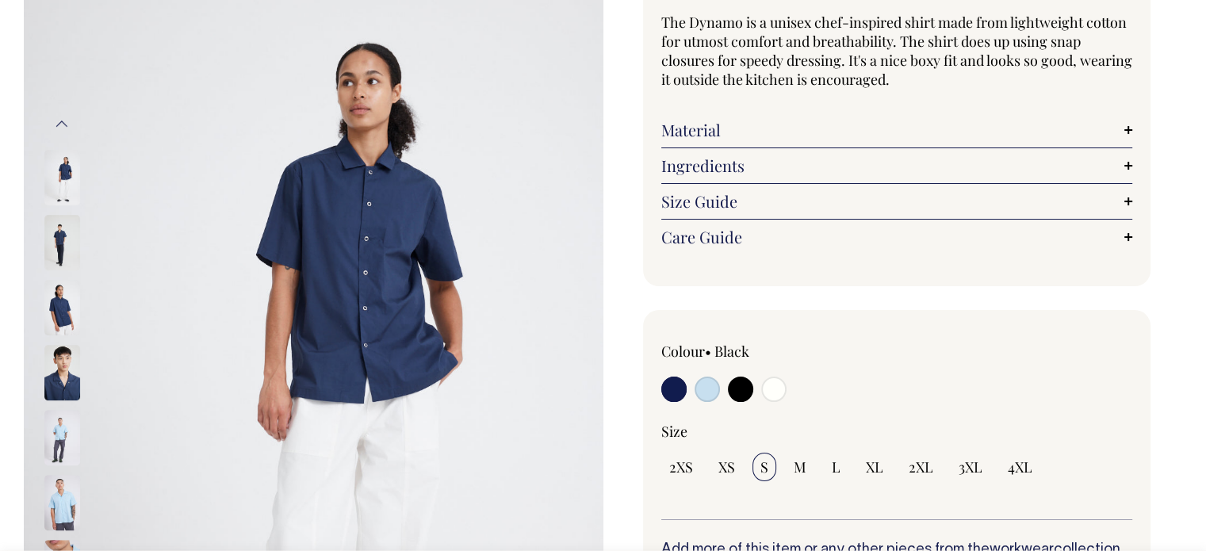
radio input "true"
select select "Dark Navy"
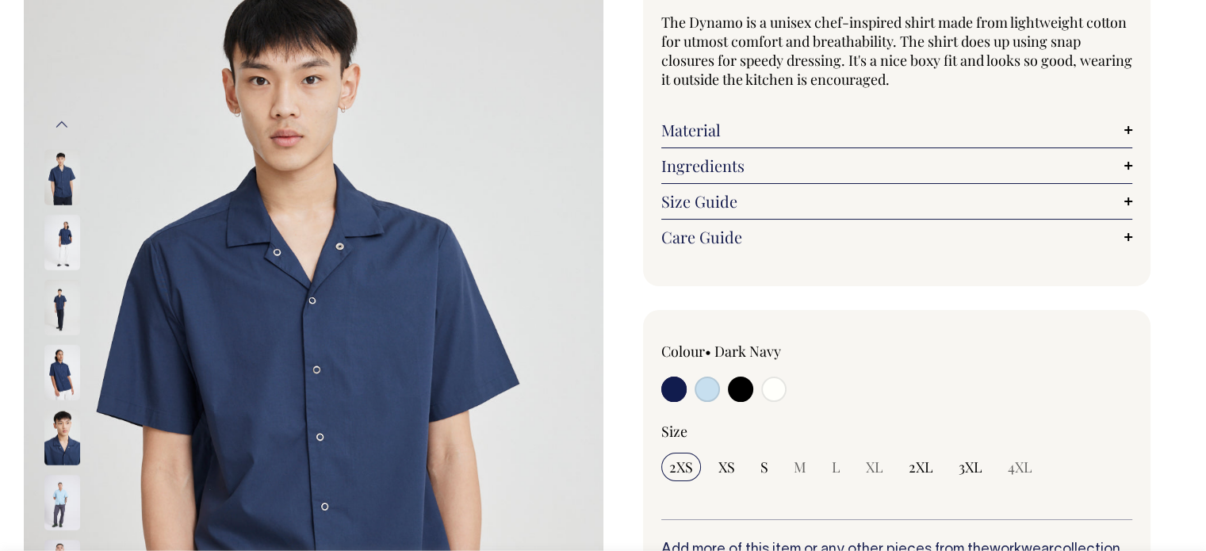
click at [59, 123] on button "Previous" at bounding box center [62, 125] width 24 height 36
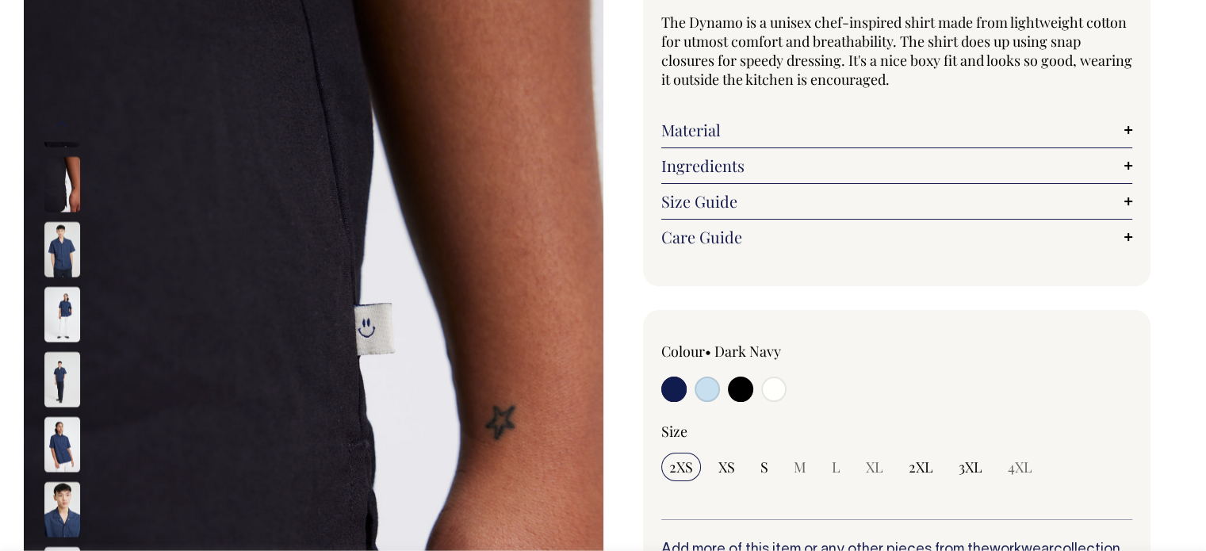
drag, startPoint x: 736, startPoint y: 373, endPoint x: 745, endPoint y: 388, distance: 17.8
click at [745, 388] on div "Colour • Dark Navy" at bounding box center [755, 374] width 189 height 64
click at [745, 388] on input "radio" at bounding box center [740, 389] width 25 height 25
radio input "true"
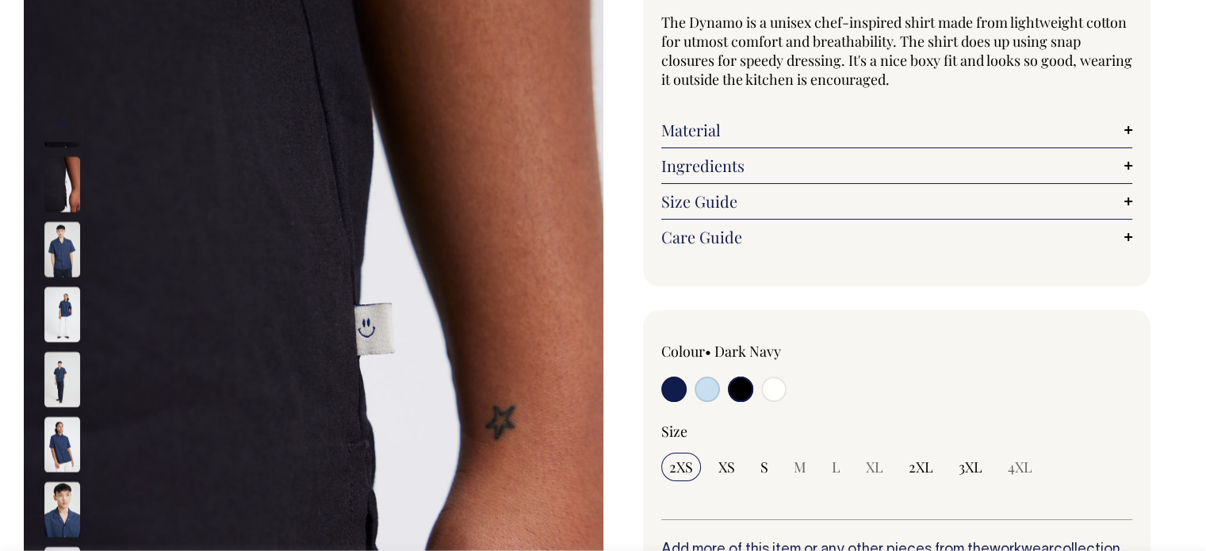
select select "Black"
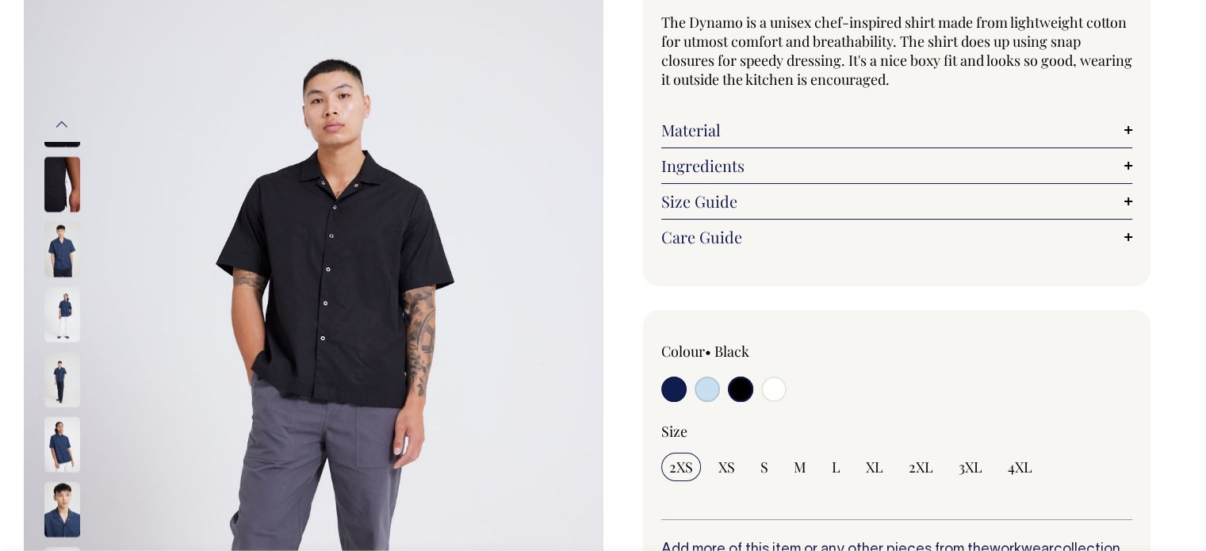
click at [745, 388] on input "radio" at bounding box center [740, 389] width 25 height 25
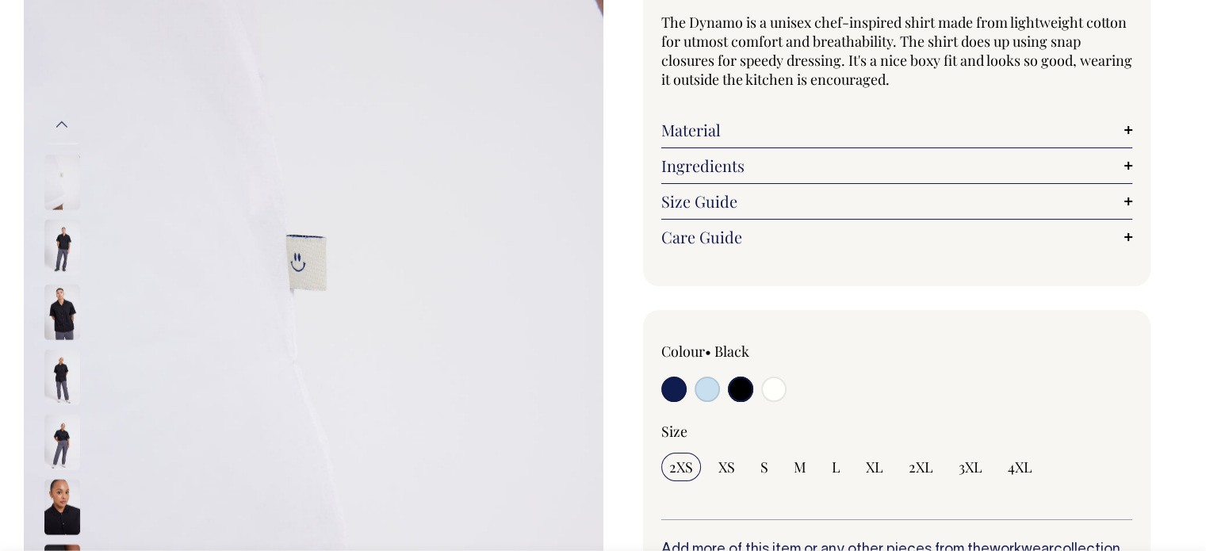
click at [64, 297] on img at bounding box center [62, 312] width 36 height 56
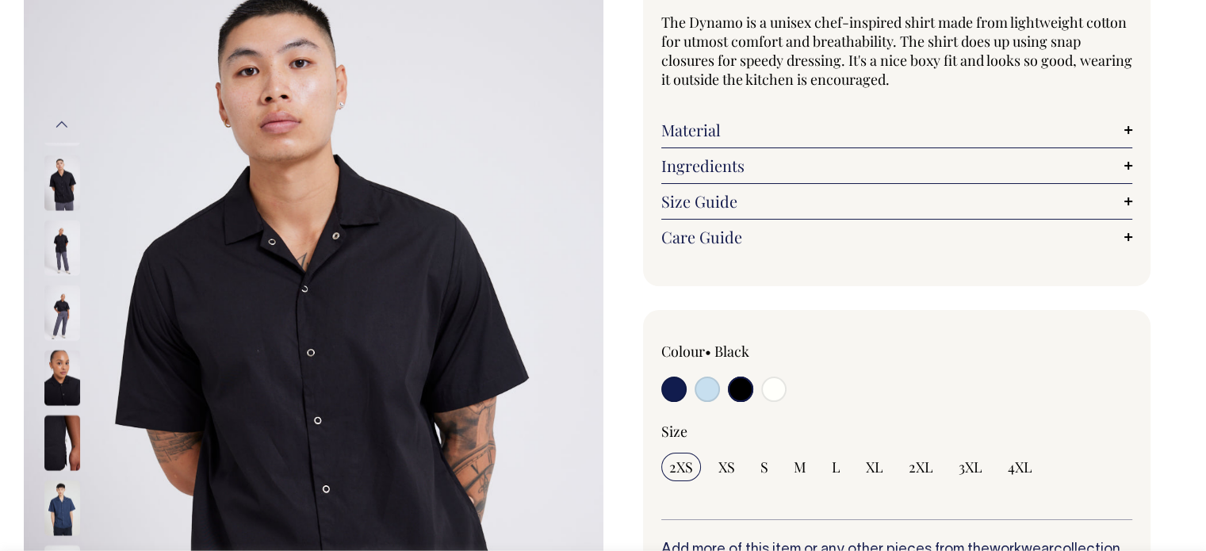
click at [69, 370] on img at bounding box center [62, 378] width 36 height 56
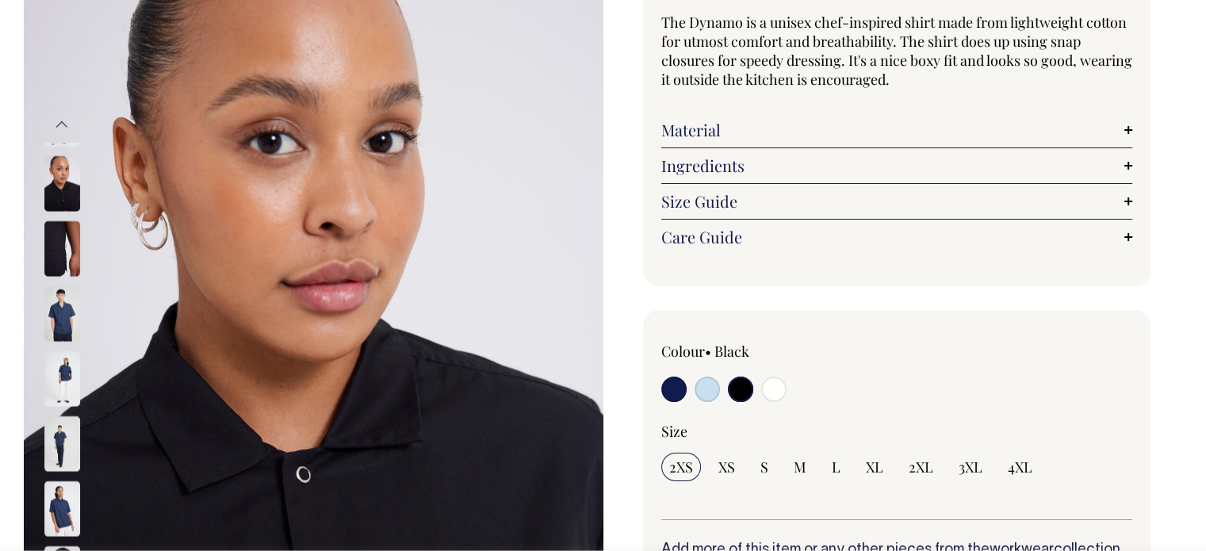
click at [49, 163] on img at bounding box center [62, 183] width 36 height 56
click at [63, 121] on button "Previous" at bounding box center [62, 125] width 24 height 36
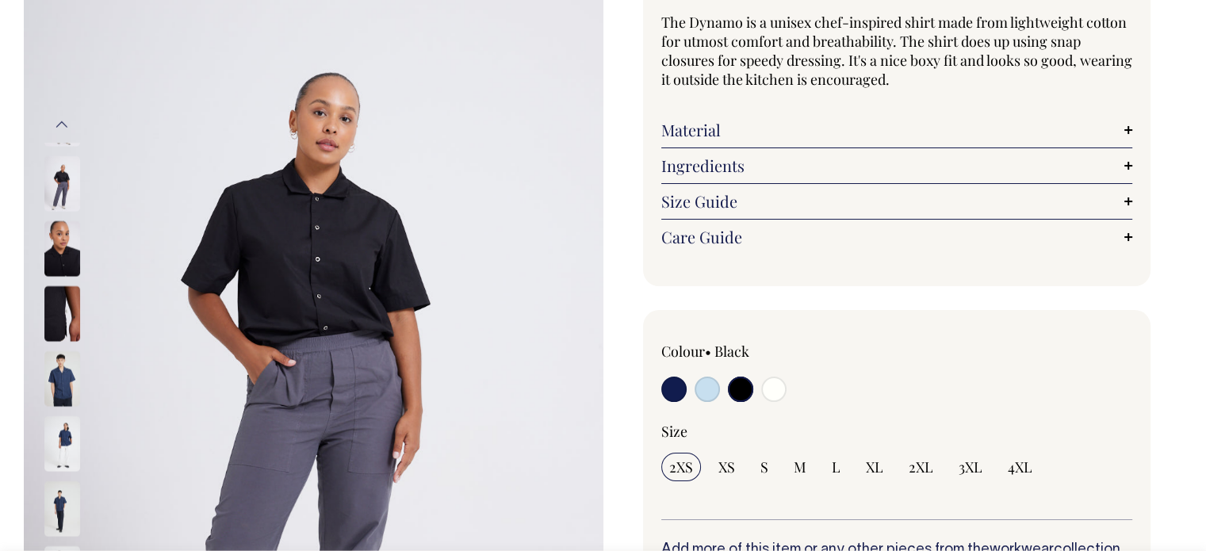
click at [63, 174] on img at bounding box center [62, 183] width 36 height 56
click at [63, 119] on button "Previous" at bounding box center [62, 125] width 24 height 36
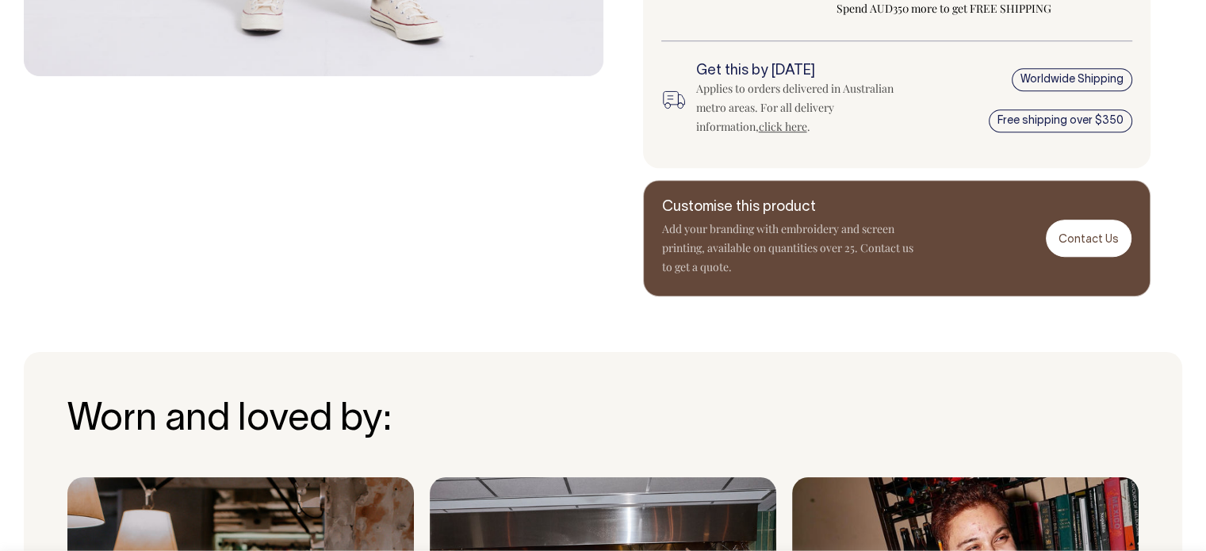
scroll to position [875, 0]
